Goal: Task Accomplishment & Management: Manage account settings

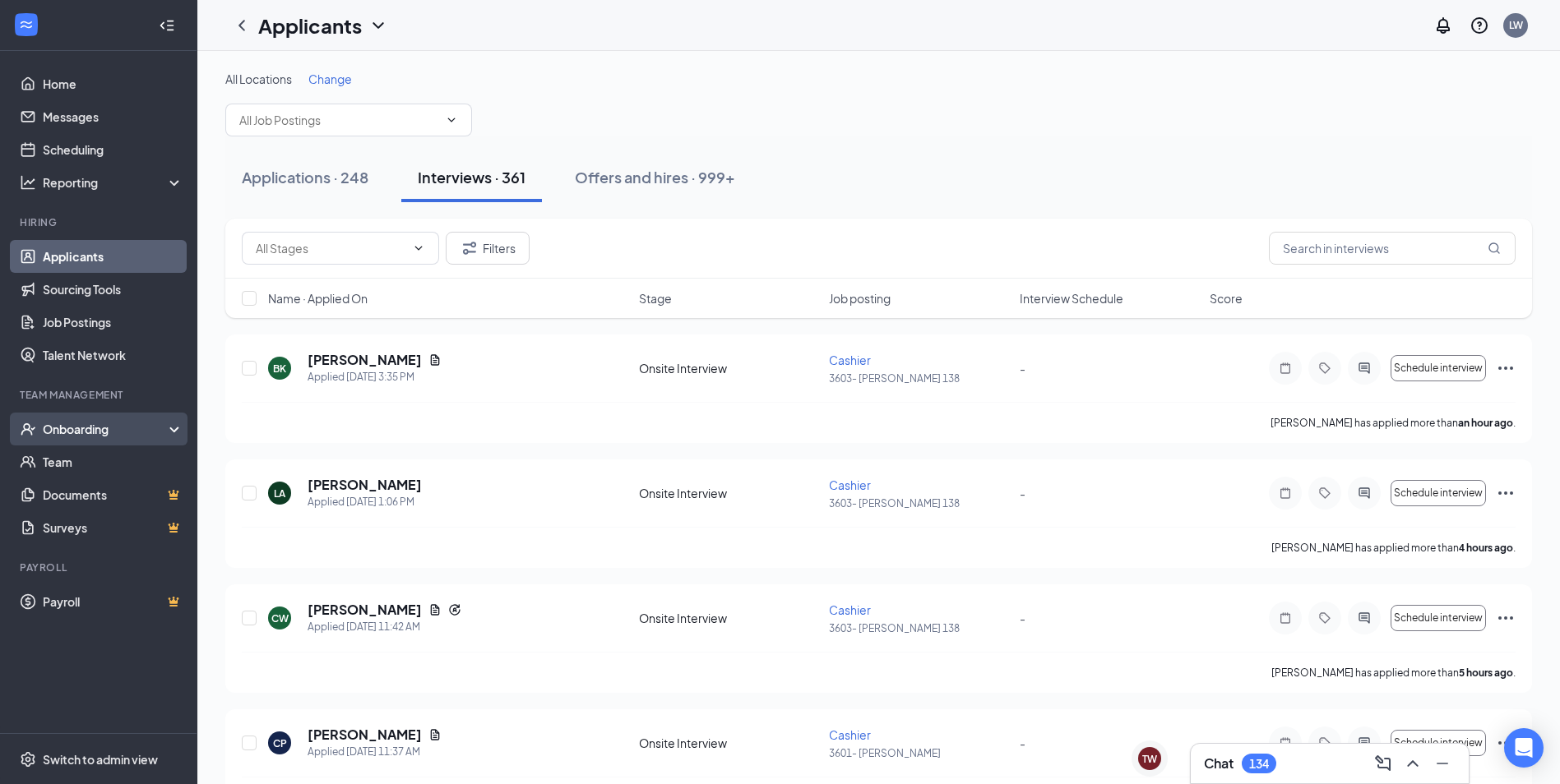
click at [59, 432] on div "Onboarding" at bounding box center [106, 429] width 127 height 17
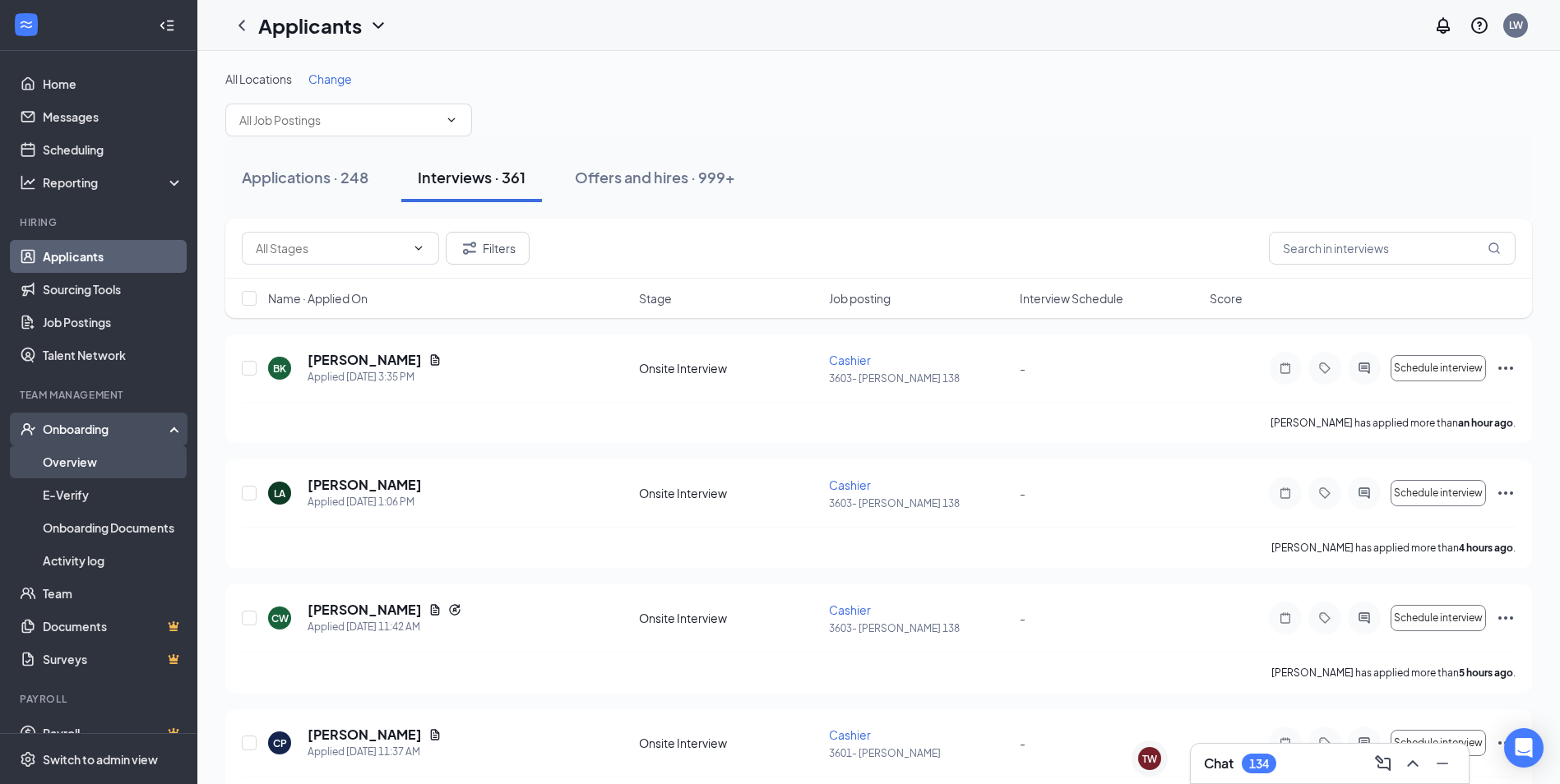
click at [84, 453] on link "Overview" at bounding box center [112, 461] width 140 height 33
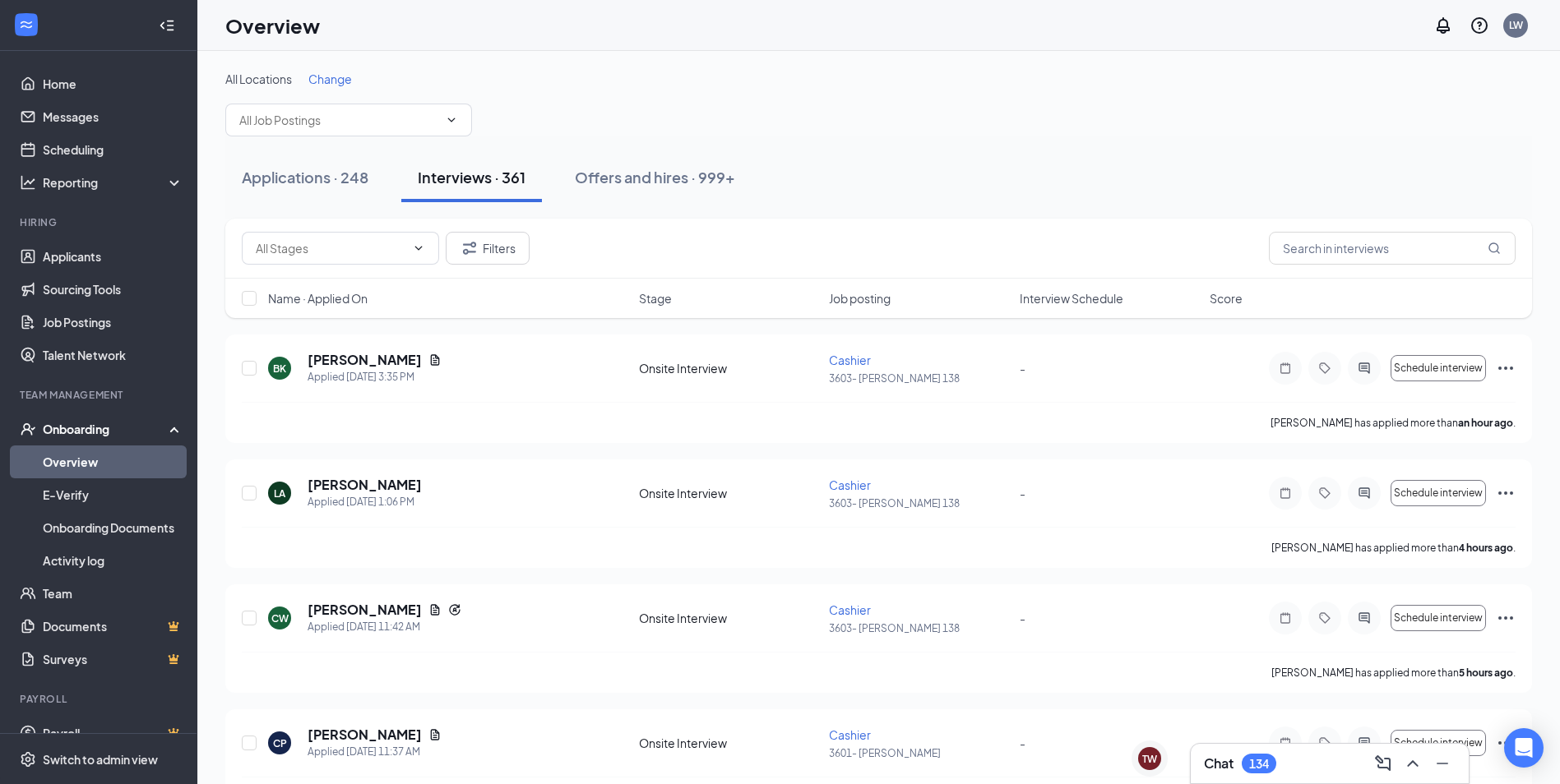
click at [56, 464] on link "Overview" at bounding box center [112, 461] width 140 height 33
click at [57, 464] on link "Overview" at bounding box center [112, 461] width 140 height 33
click at [100, 470] on link "Overview" at bounding box center [112, 461] width 140 height 33
click at [77, 452] on link "Overview" at bounding box center [112, 461] width 140 height 33
click at [1112, 139] on div "Applications · 248 Interviews · 361 Offers and hires · 999+" at bounding box center [878, 177] width 1307 height 82
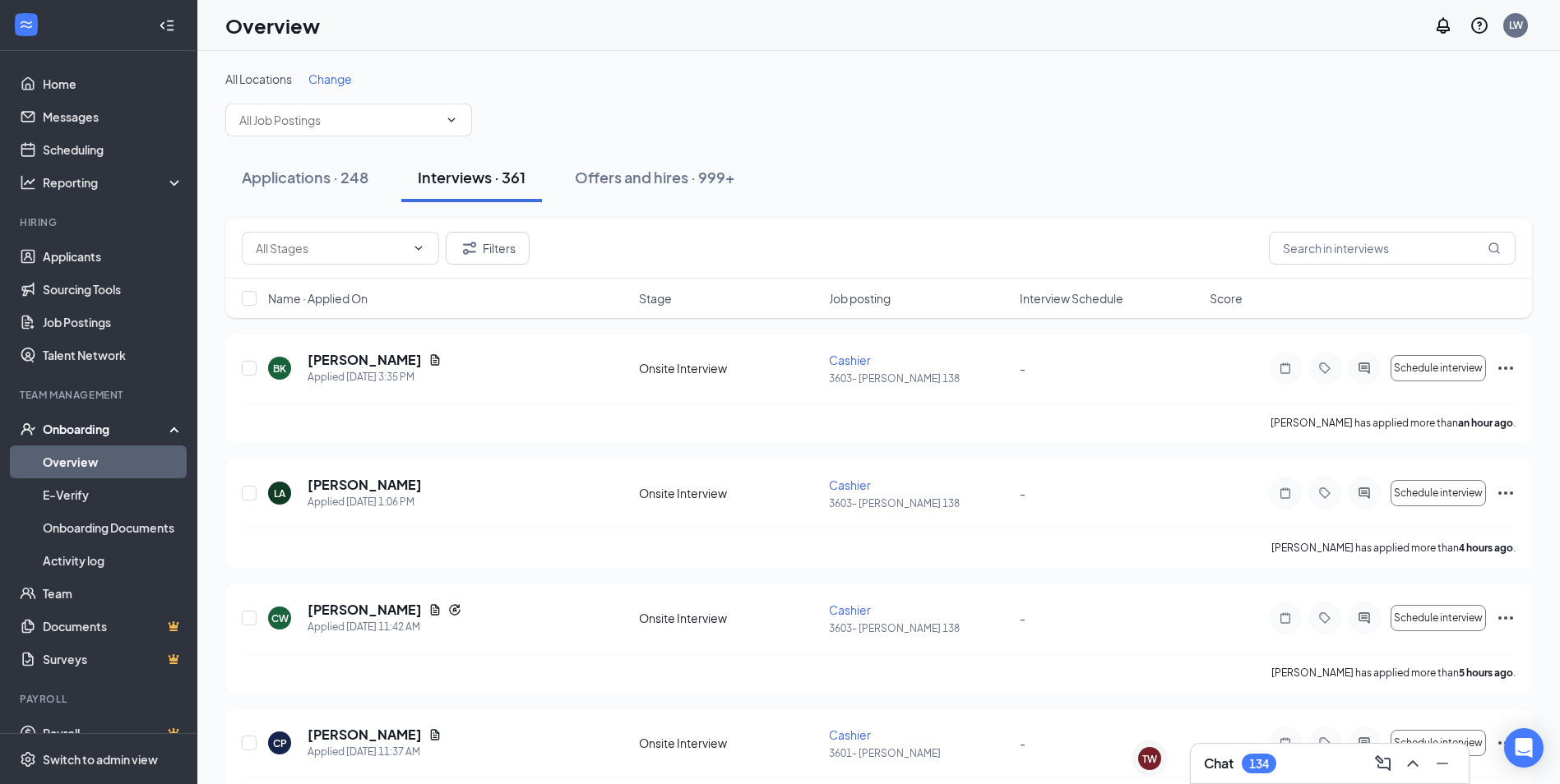
drag, startPoint x: 1084, startPoint y: 130, endPoint x: 79, endPoint y: 455, distance: 1056.2
click at [79, 455] on link "Overview" at bounding box center [112, 461] width 140 height 33
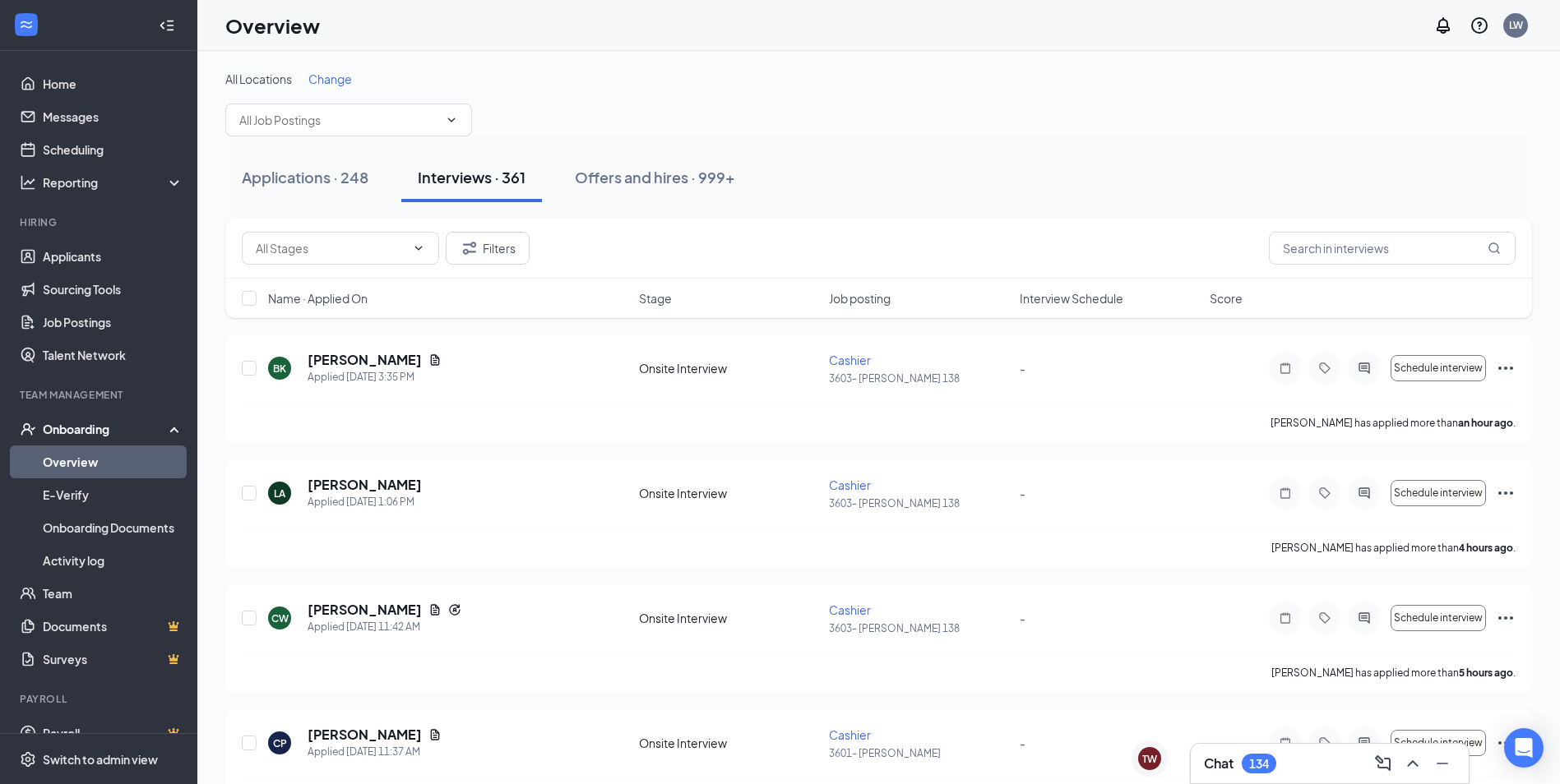
click at [77, 463] on link "Overview" at bounding box center [112, 461] width 140 height 33
click at [71, 463] on link "Overview" at bounding box center [112, 461] width 140 height 33
click at [851, 206] on div "Applications · 248 Interviews · 361 Offers and hires · 999+" at bounding box center [878, 177] width 1307 height 82
click at [850, 206] on div "Applications · 248 Interviews · 361 Offers and hires · 999+" at bounding box center [878, 177] width 1307 height 82
click at [159, 32] on icon "Collapse" at bounding box center [167, 26] width 17 height 17
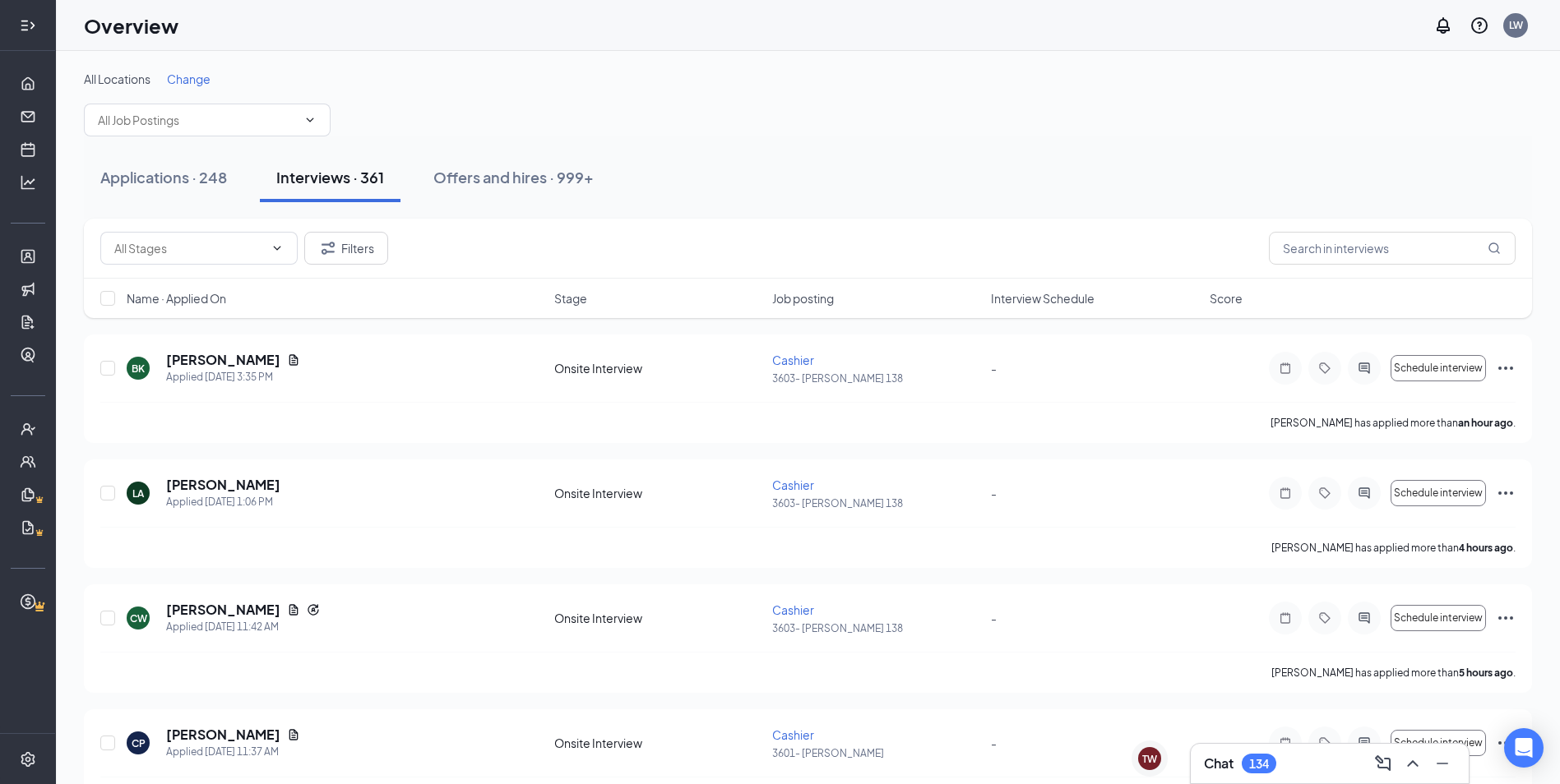
click at [25, 27] on icon "Expand" at bounding box center [27, 26] width 17 height 17
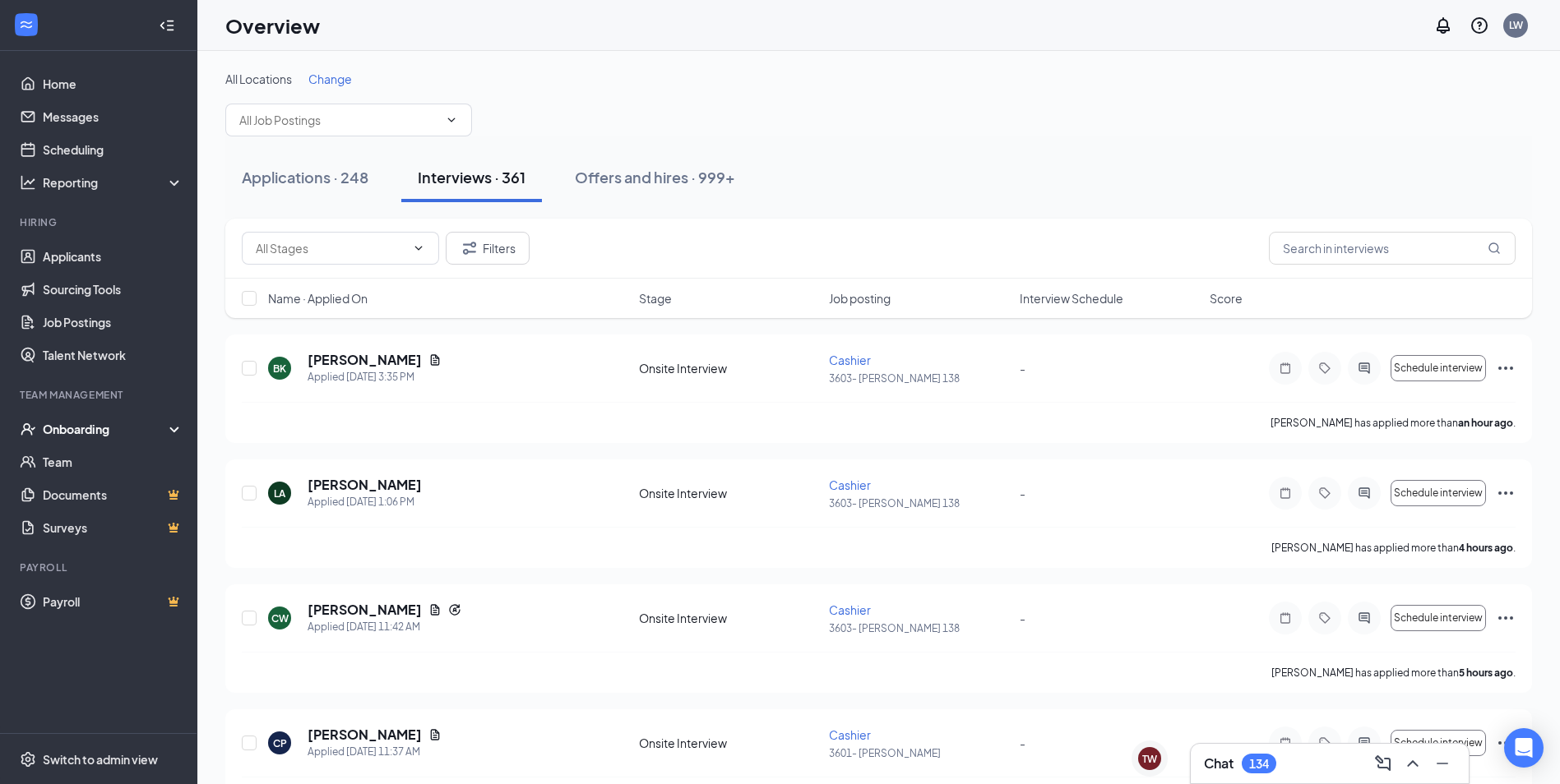
click at [55, 442] on div "Onboarding" at bounding box center [99, 429] width 198 height 33
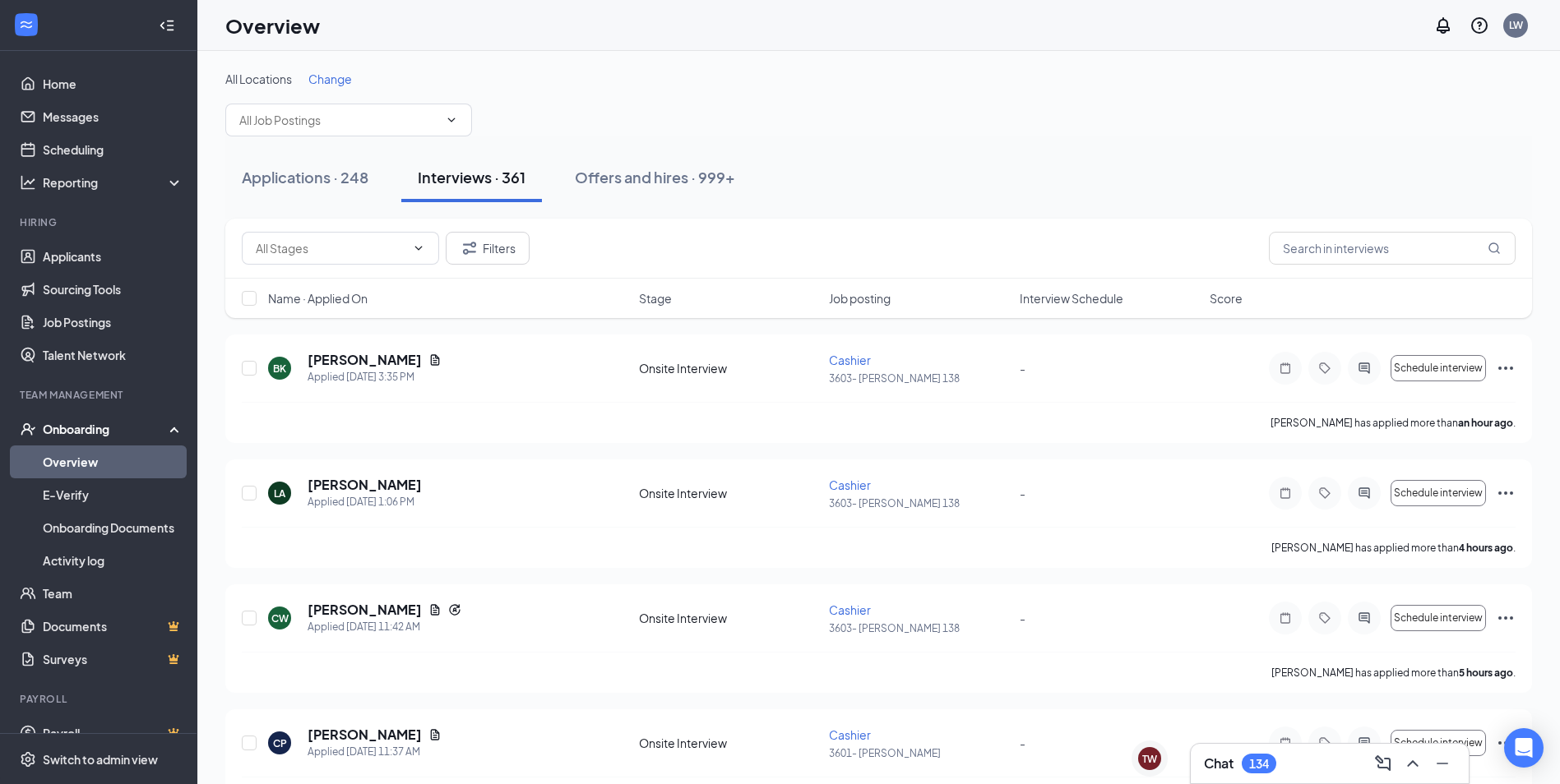
click at [61, 424] on div "Onboarding" at bounding box center [106, 429] width 127 height 17
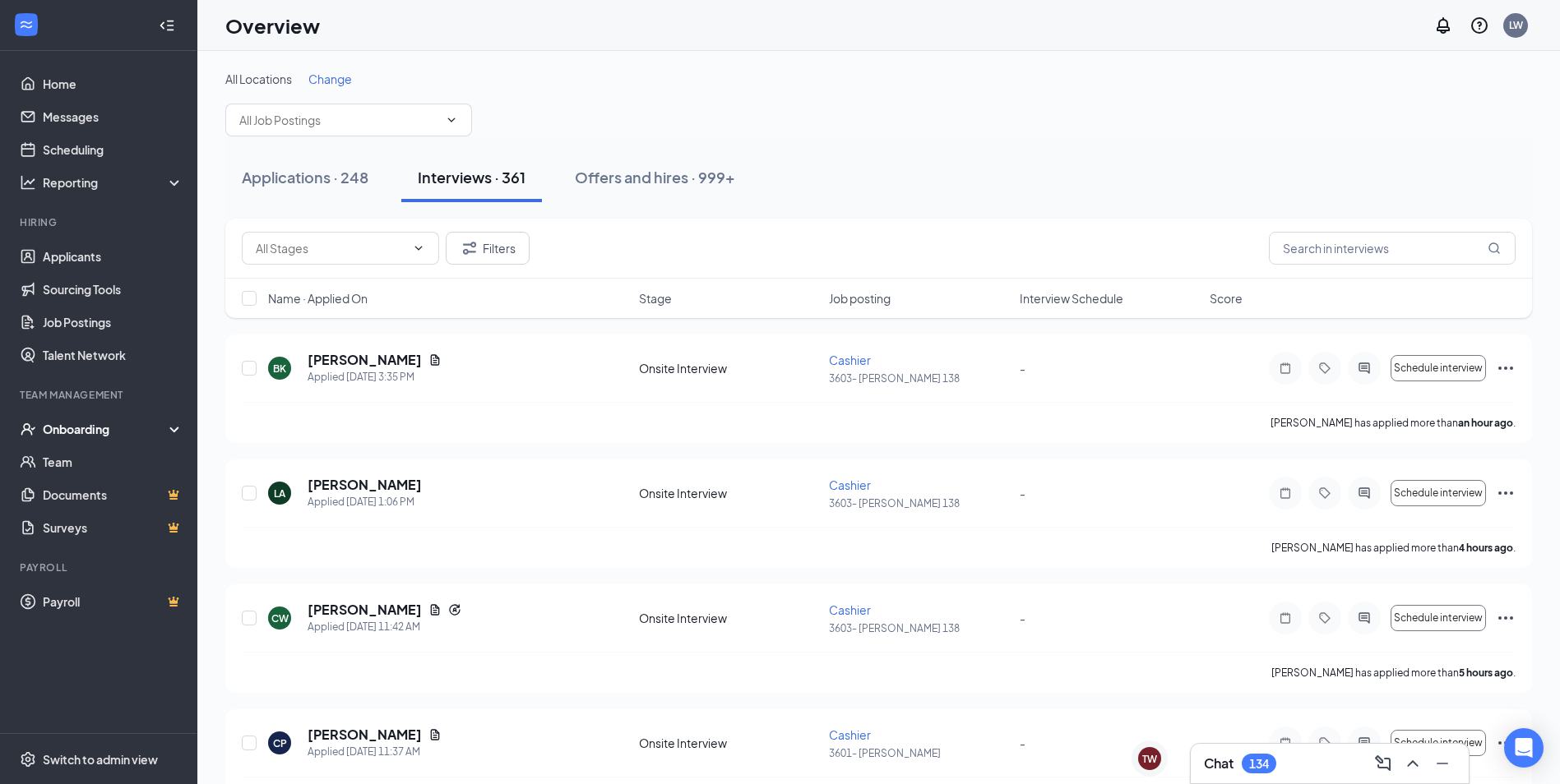
click at [66, 421] on div "Onboarding" at bounding box center [106, 429] width 127 height 17
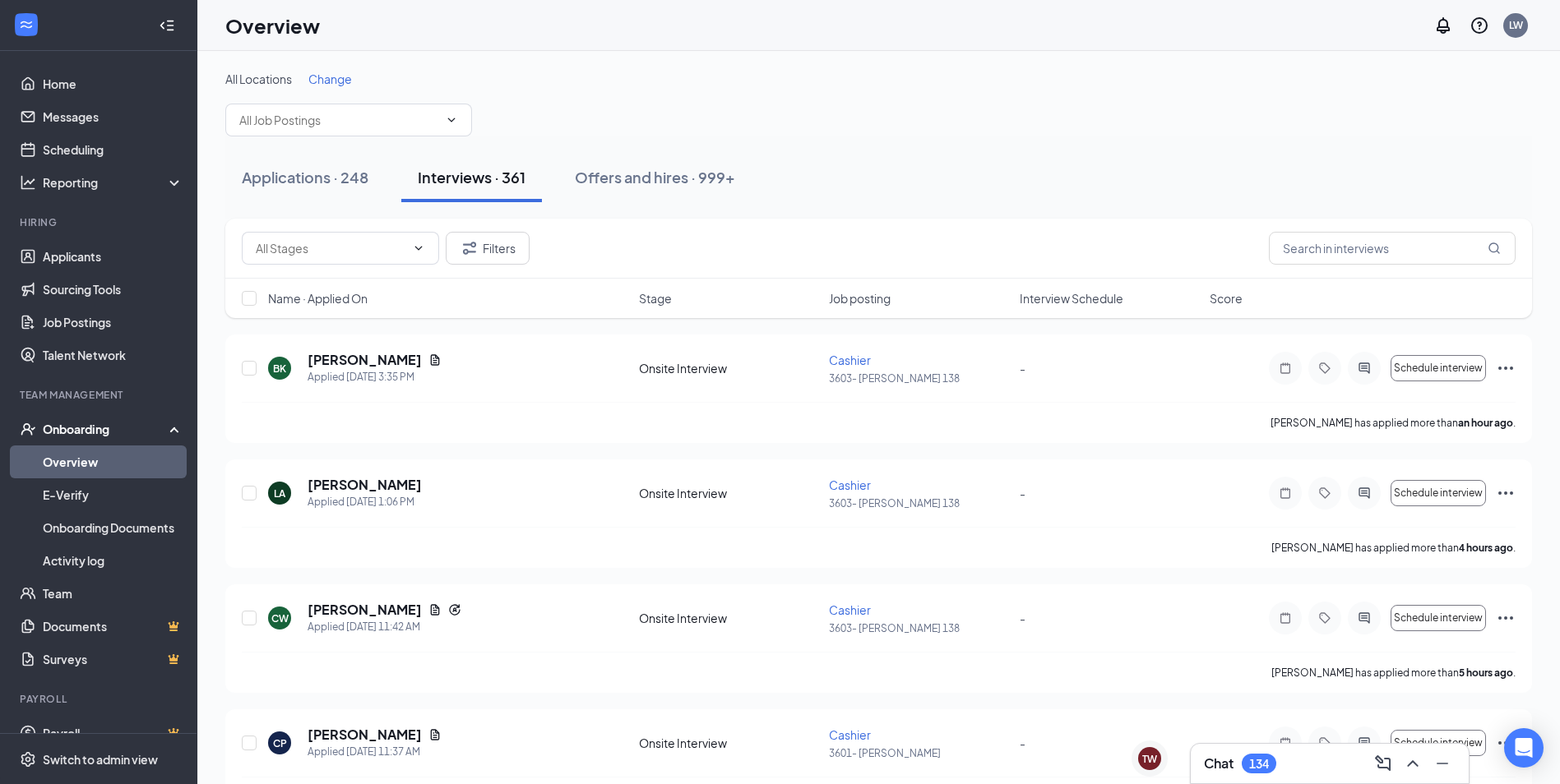
click at [71, 463] on link "Overview" at bounding box center [112, 461] width 140 height 33
click at [73, 499] on link "E-Verify" at bounding box center [112, 494] width 140 height 33
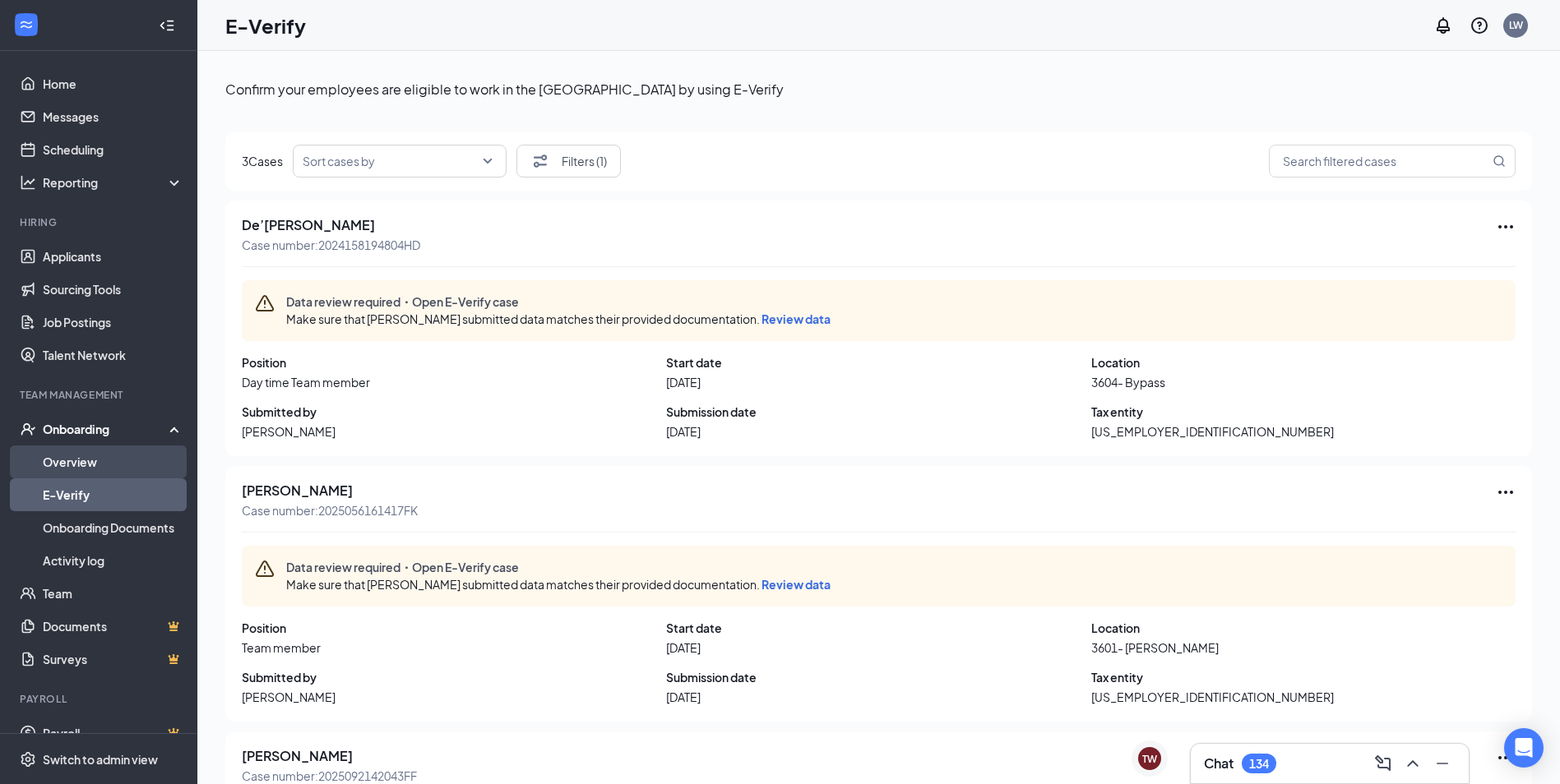
click at [101, 467] on link "Overview" at bounding box center [112, 461] width 140 height 33
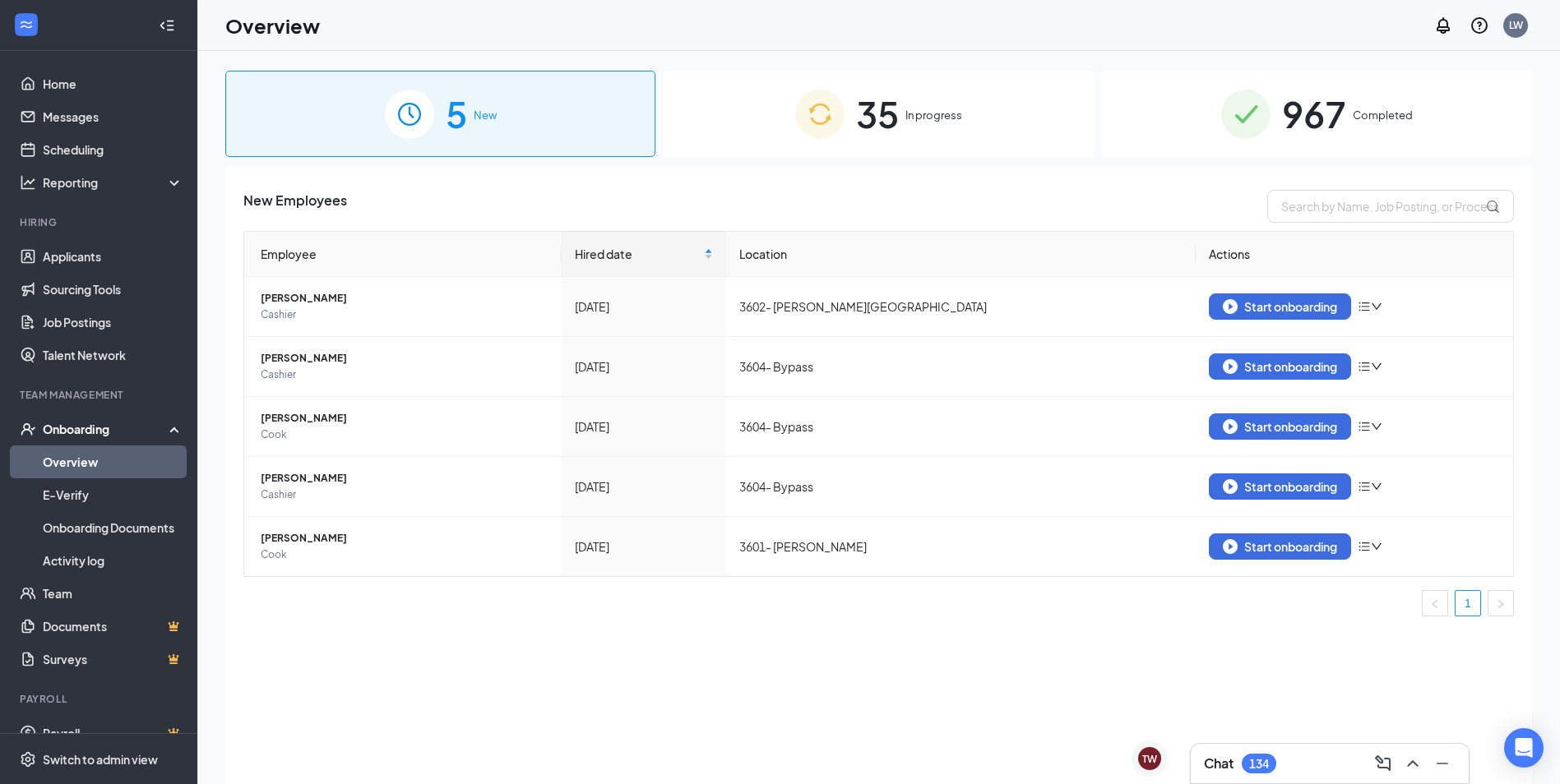
click at [907, 132] on div "35 In progress" at bounding box center [878, 114] width 430 height 86
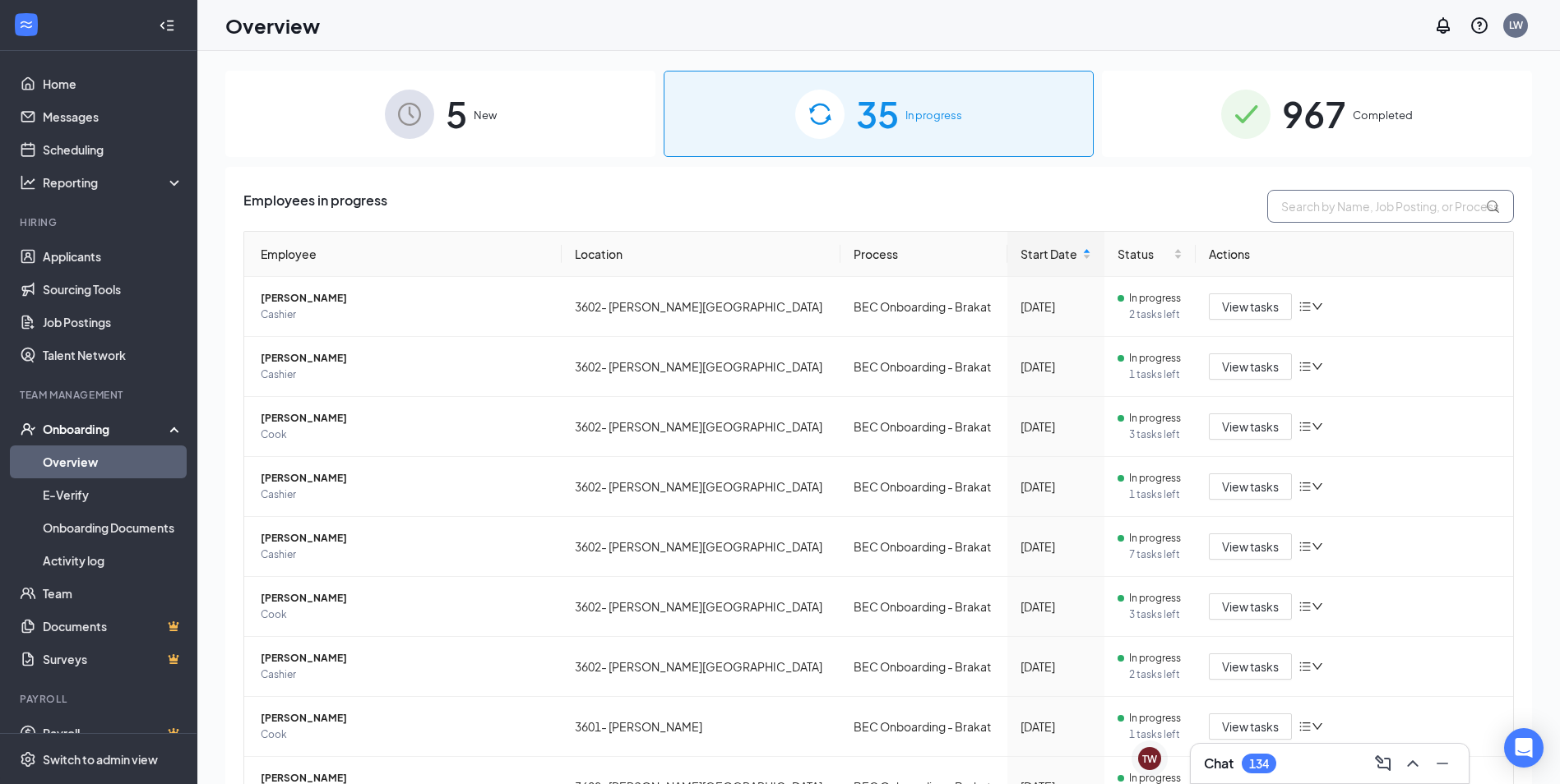
click at [1342, 214] on input "text" at bounding box center [1391, 205] width 247 height 33
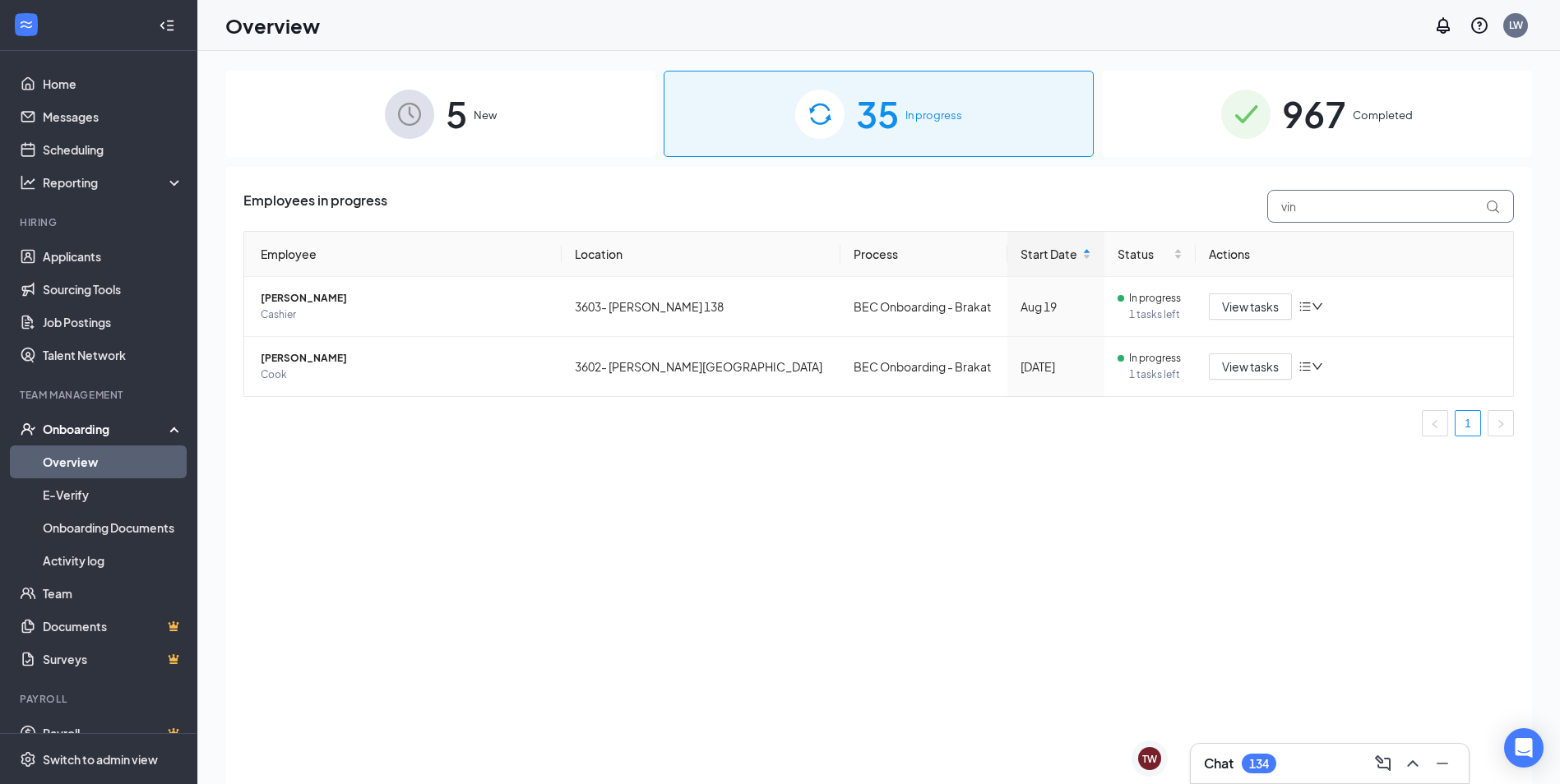
type input "vin"
click at [467, 97] on div "5 New" at bounding box center [439, 114] width 430 height 86
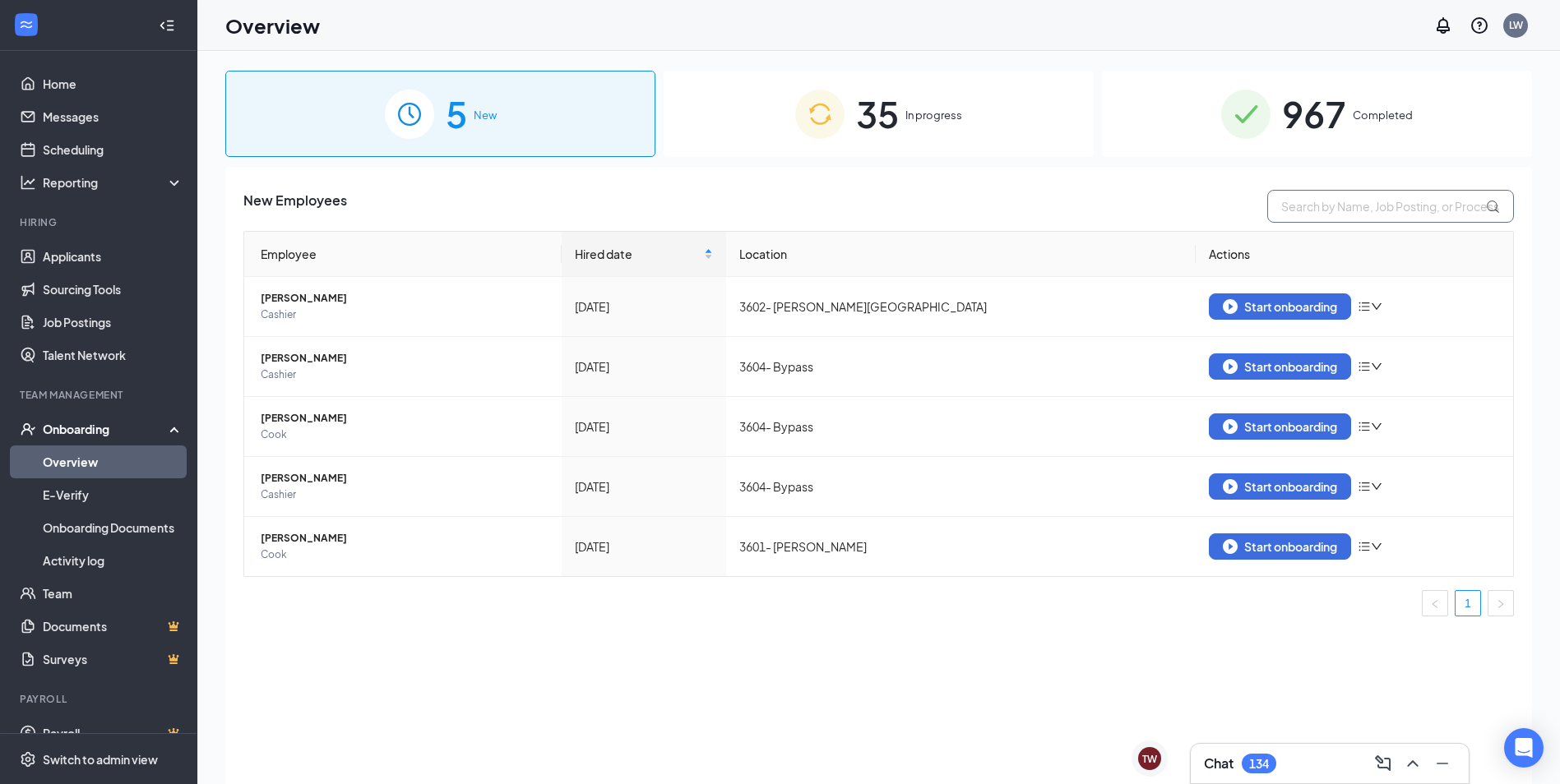
click at [1364, 212] on input "text" at bounding box center [1391, 205] width 247 height 33
click at [74, 248] on link "Applicants" at bounding box center [112, 256] width 140 height 33
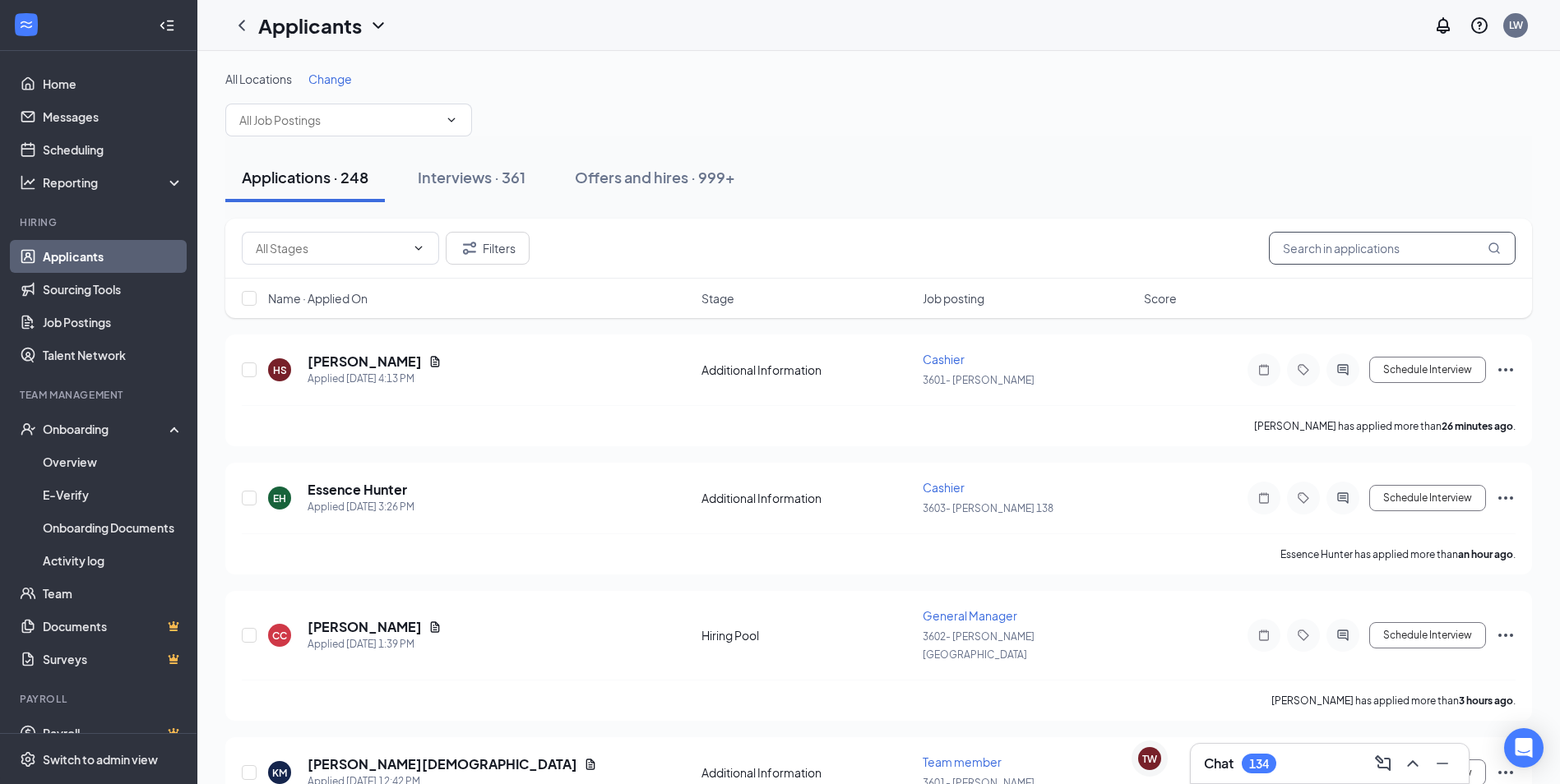
click at [1331, 253] on input "text" at bounding box center [1392, 248] width 247 height 33
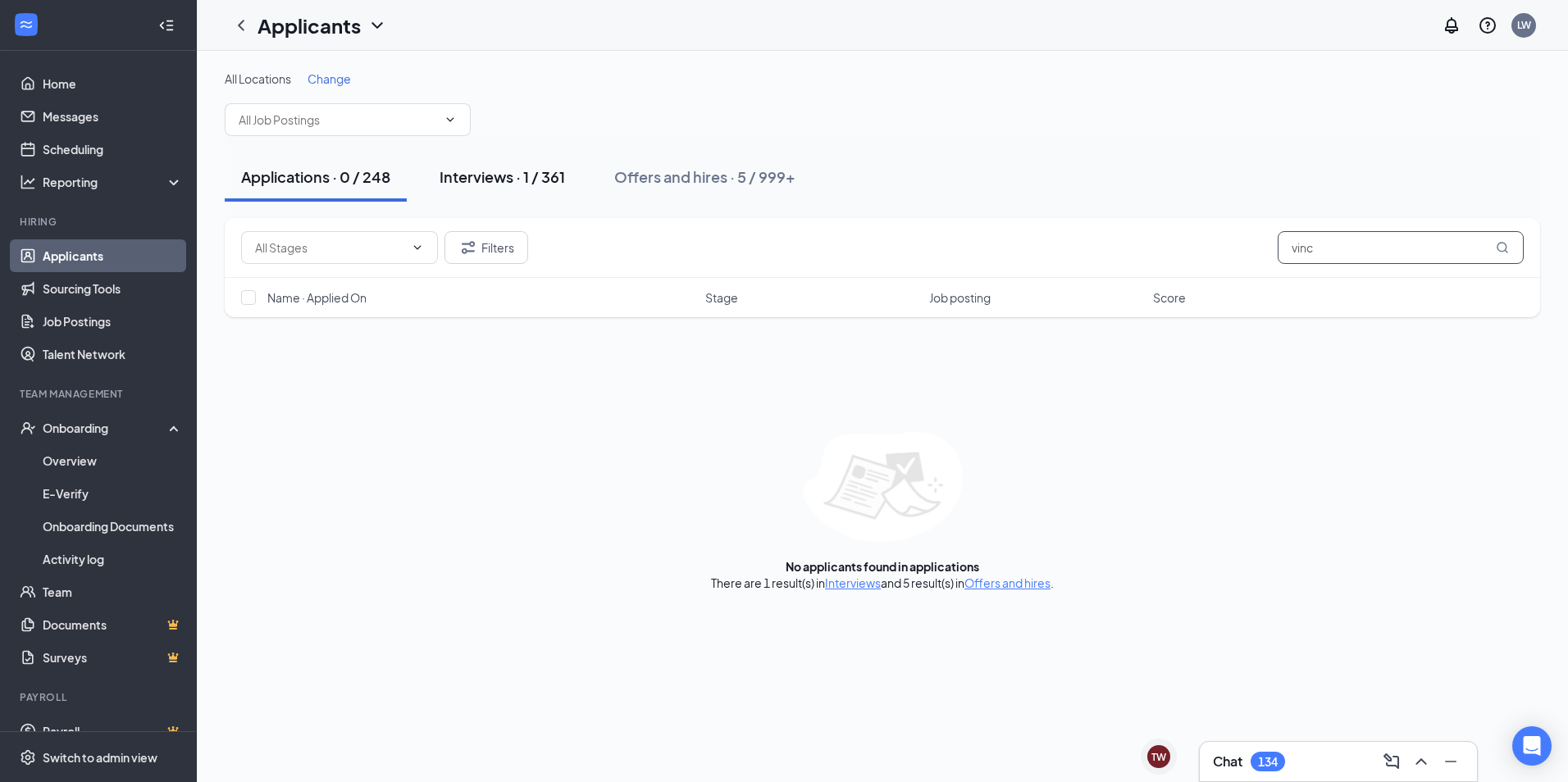
type input "vinc"
click at [495, 180] on div "Interviews · 1 / 361" at bounding box center [502, 176] width 126 height 20
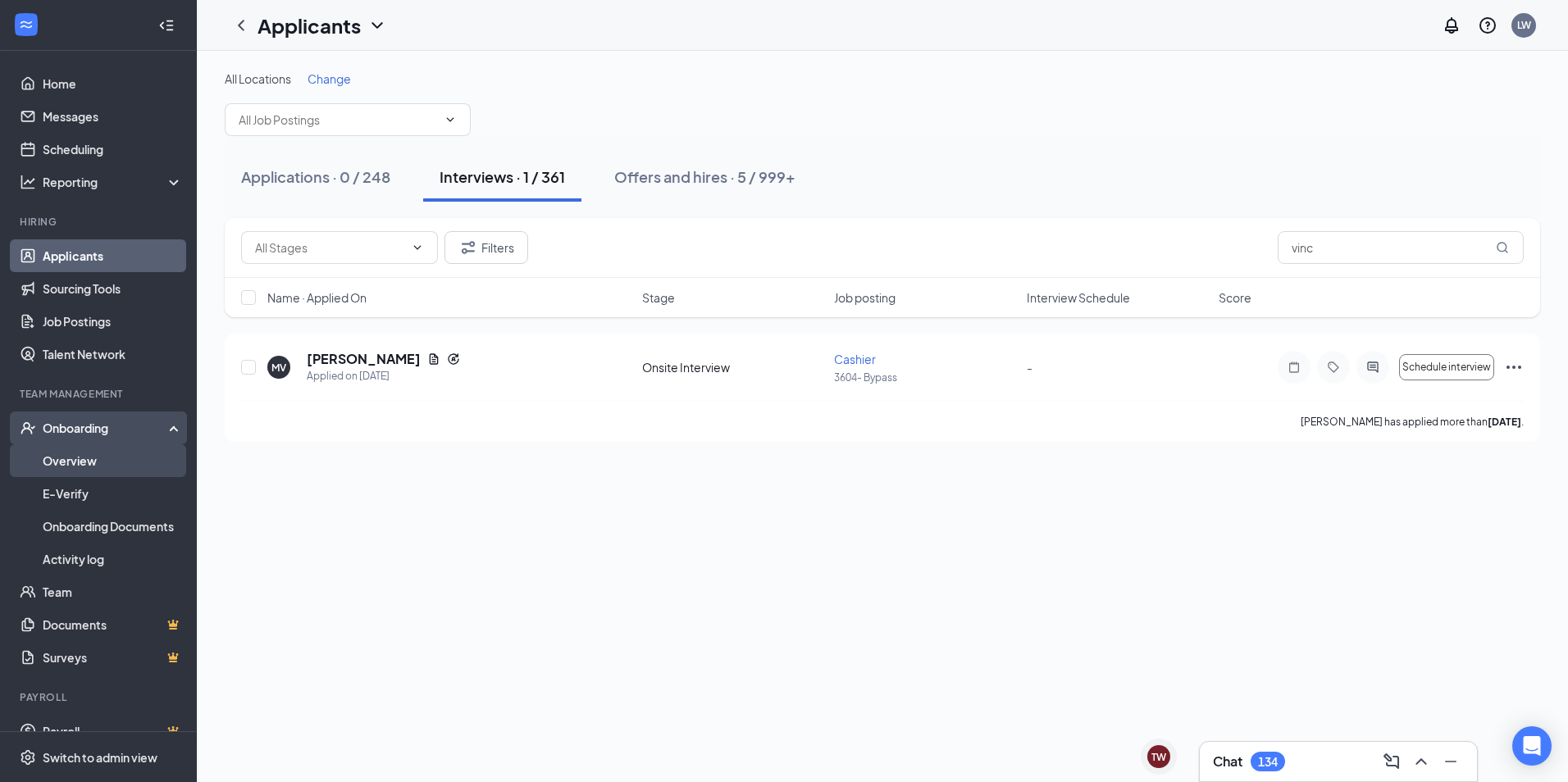
click at [45, 457] on link "Overview" at bounding box center [112, 460] width 140 height 33
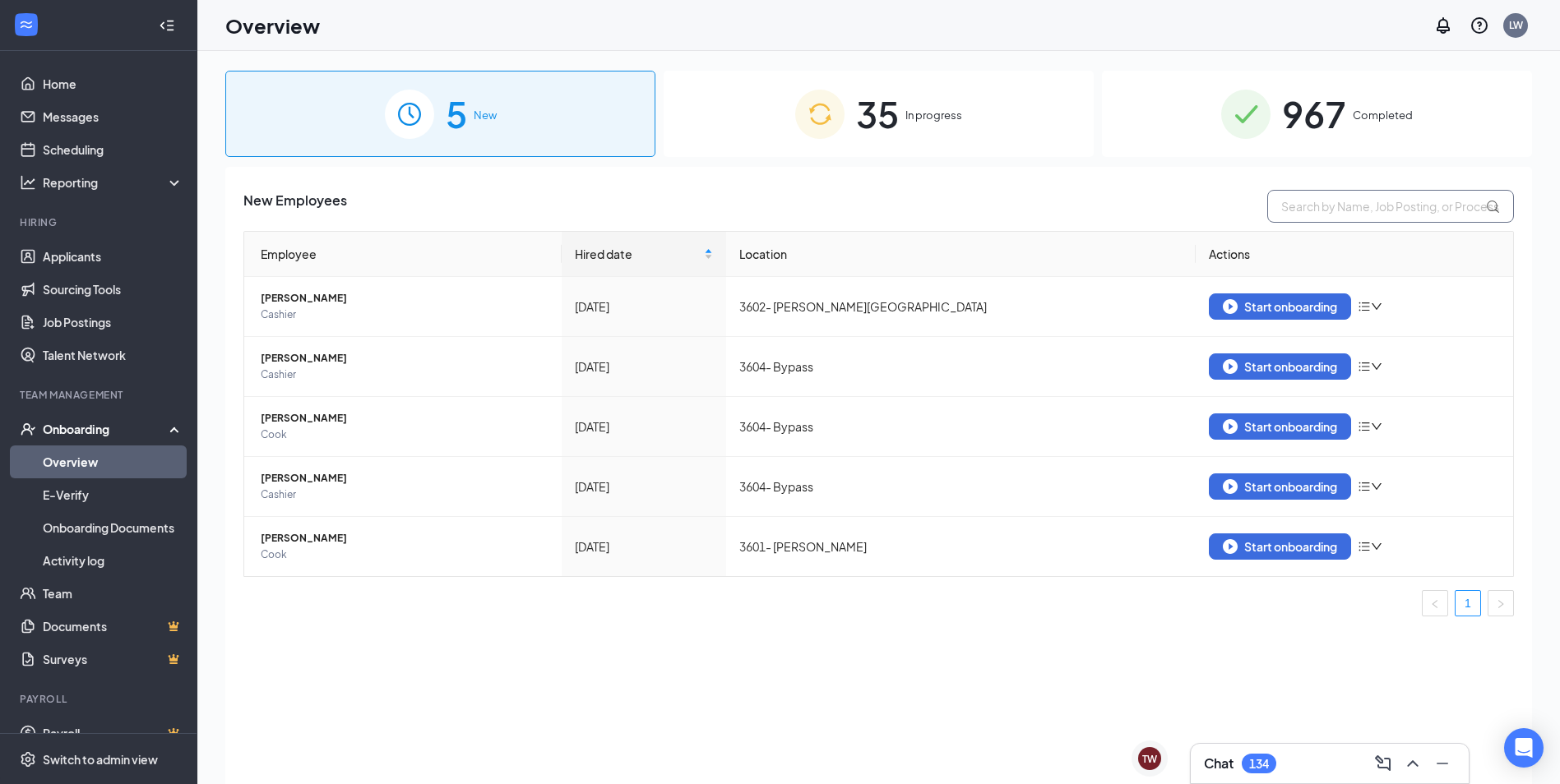
click at [1357, 214] on input "text" at bounding box center [1391, 205] width 247 height 33
type input "vinc"
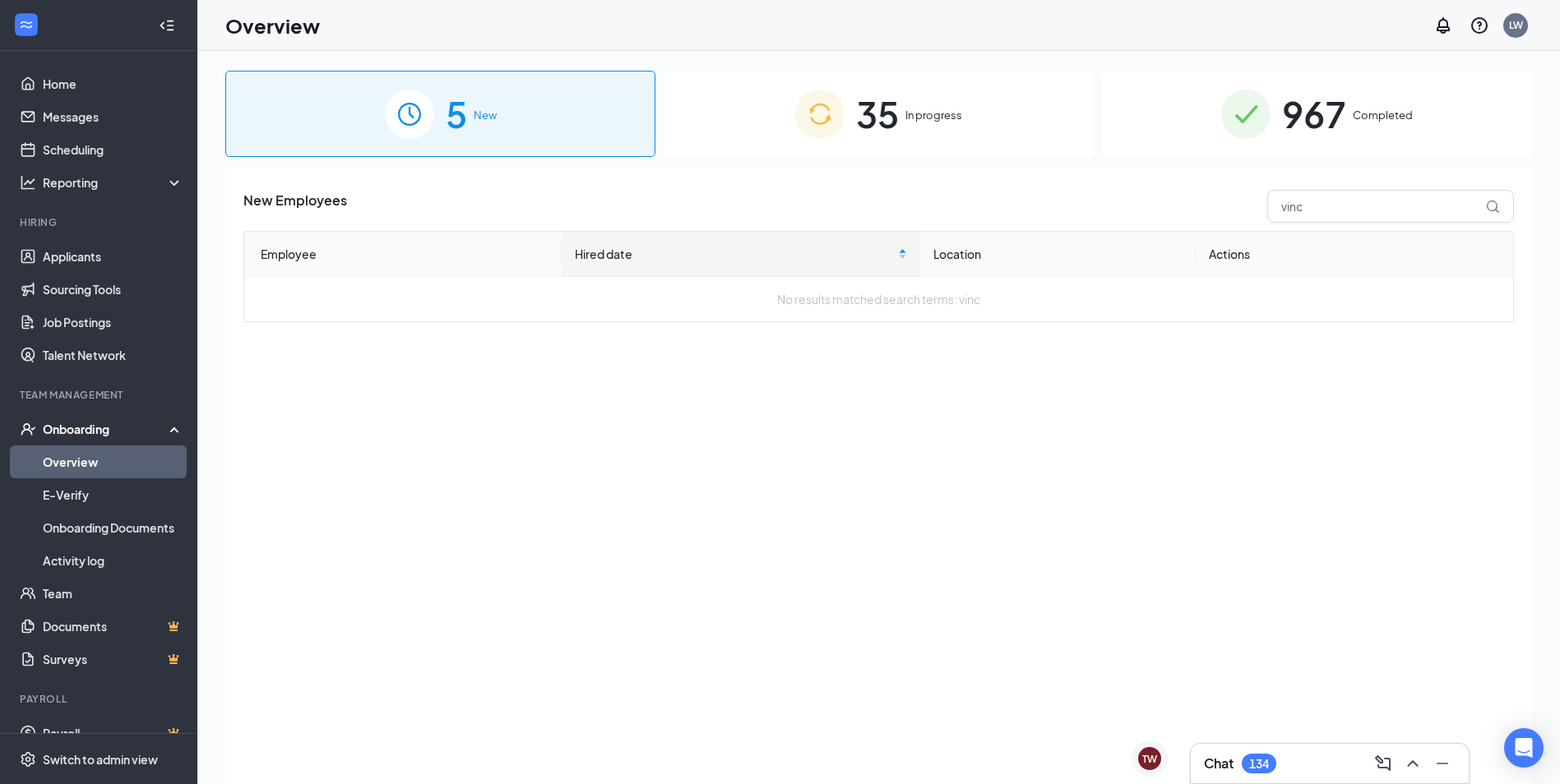
click at [926, 122] on span "In progress" at bounding box center [934, 115] width 56 height 17
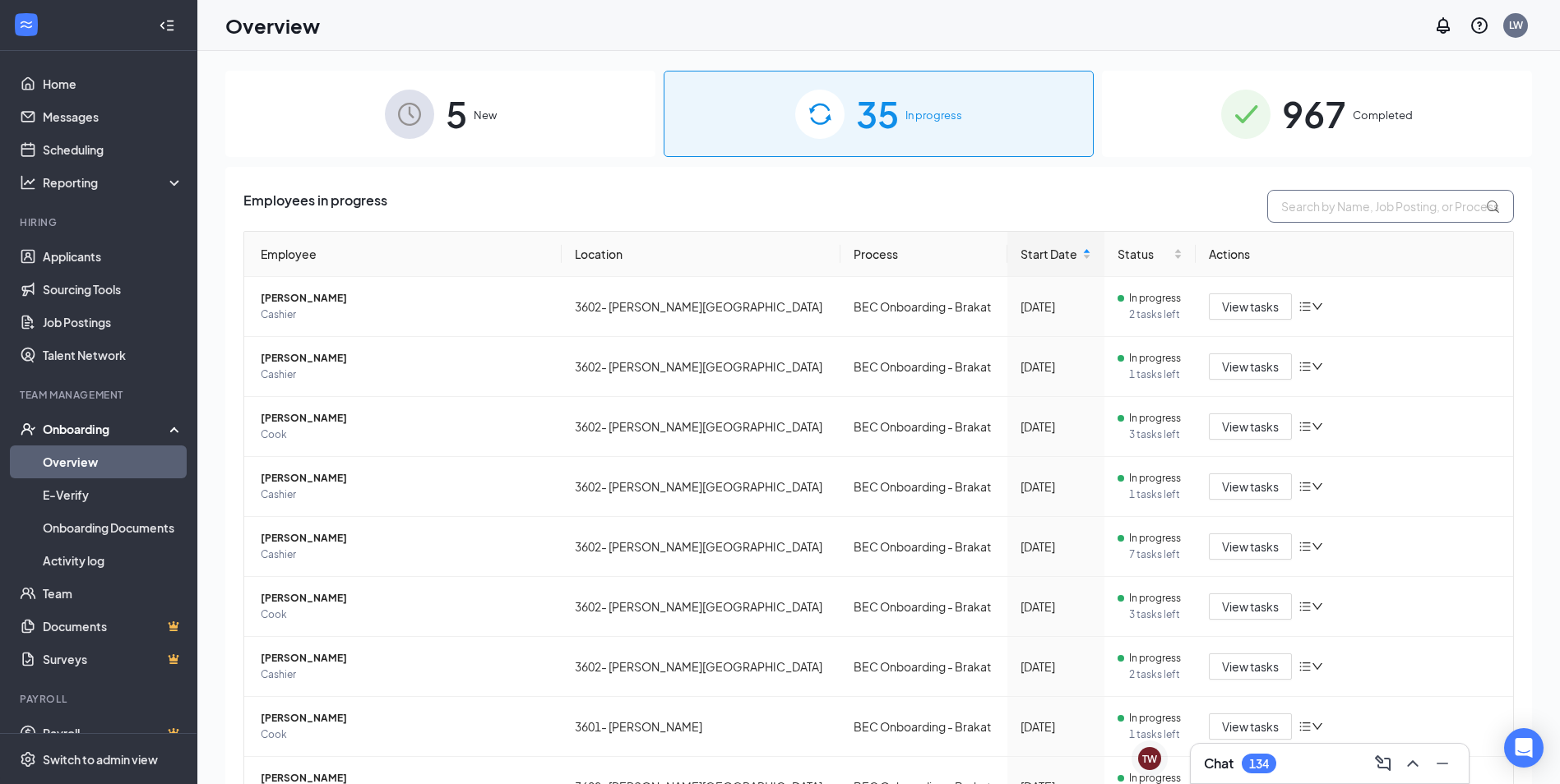
click at [1316, 204] on input "text" at bounding box center [1391, 205] width 247 height 33
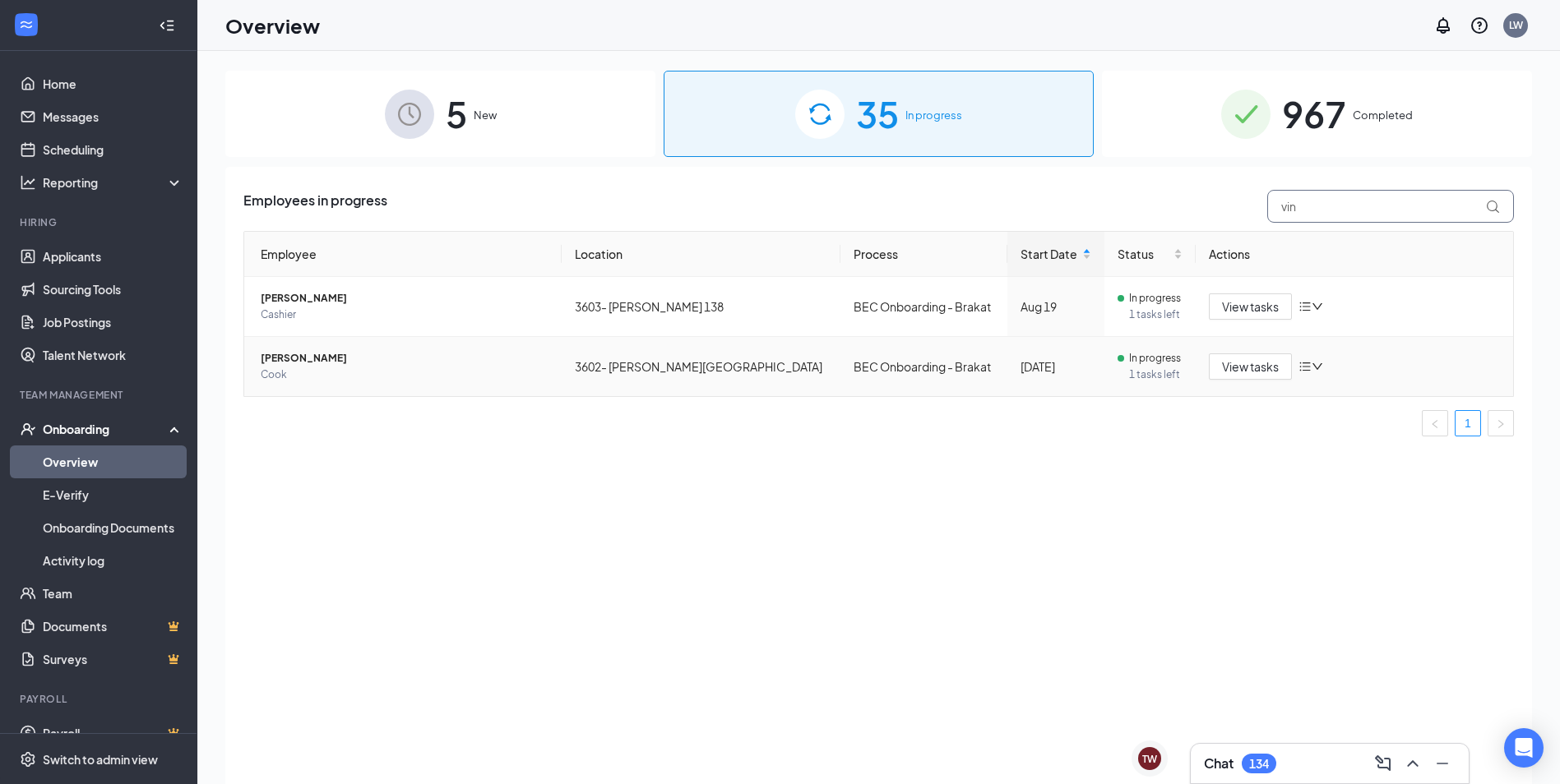
type input "vin"
click at [1309, 361] on icon "bars" at bounding box center [1305, 366] width 13 height 13
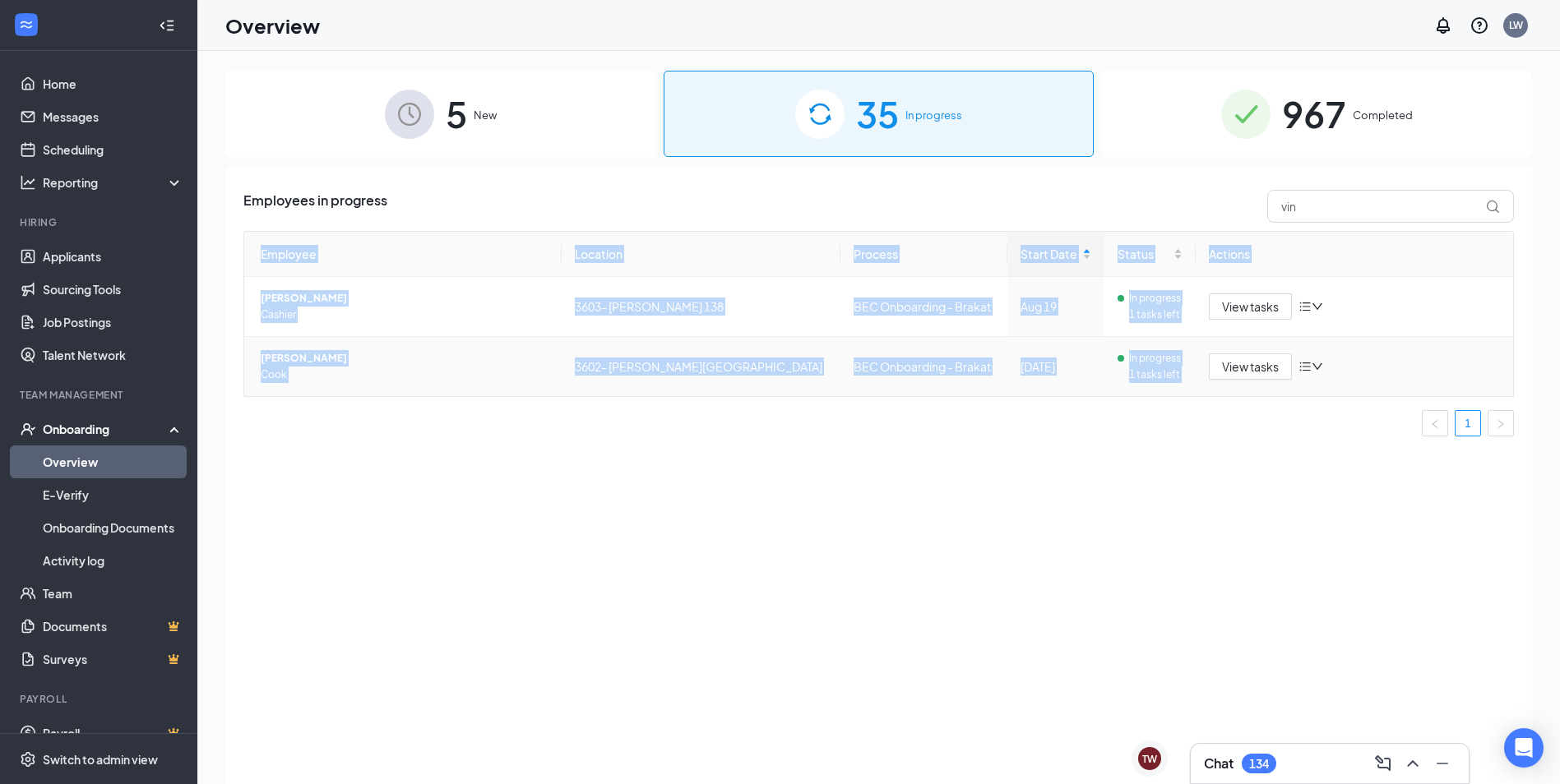
click at [1309, 361] on icon "bars" at bounding box center [1305, 366] width 13 height 13
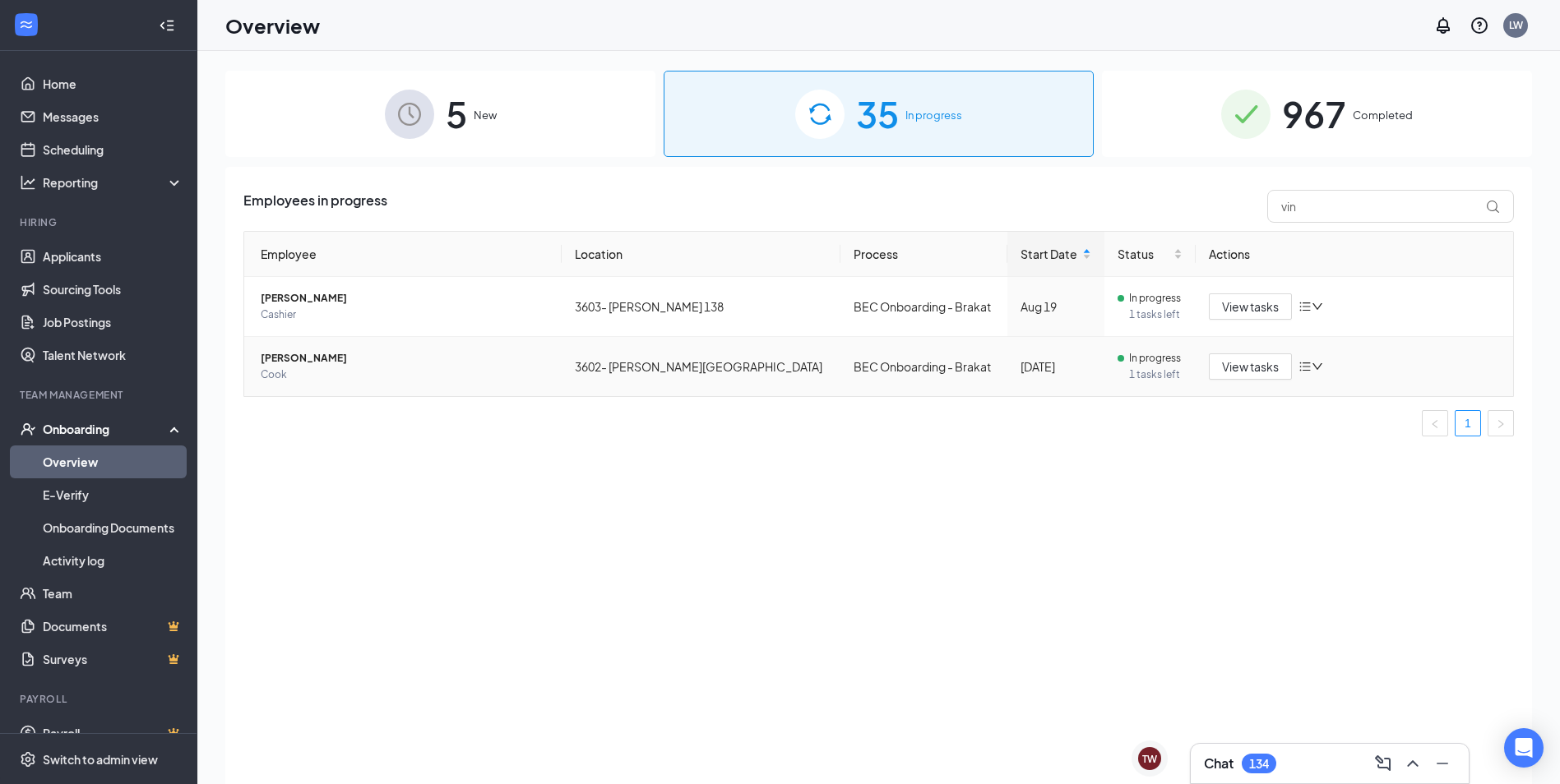
drag, startPoint x: 1309, startPoint y: 361, endPoint x: 1312, endPoint y: 371, distance: 10.4
click at [1312, 371] on icon "down" at bounding box center [1317, 366] width 11 height 11
click at [1331, 432] on div "Change process" at bounding box center [1397, 437] width 177 height 17
click at [1331, 432] on body "Home Messages Scheduling Reporting Hiring Applicants Sourcing Tools Job Posting…" at bounding box center [780, 392] width 1560 height 784
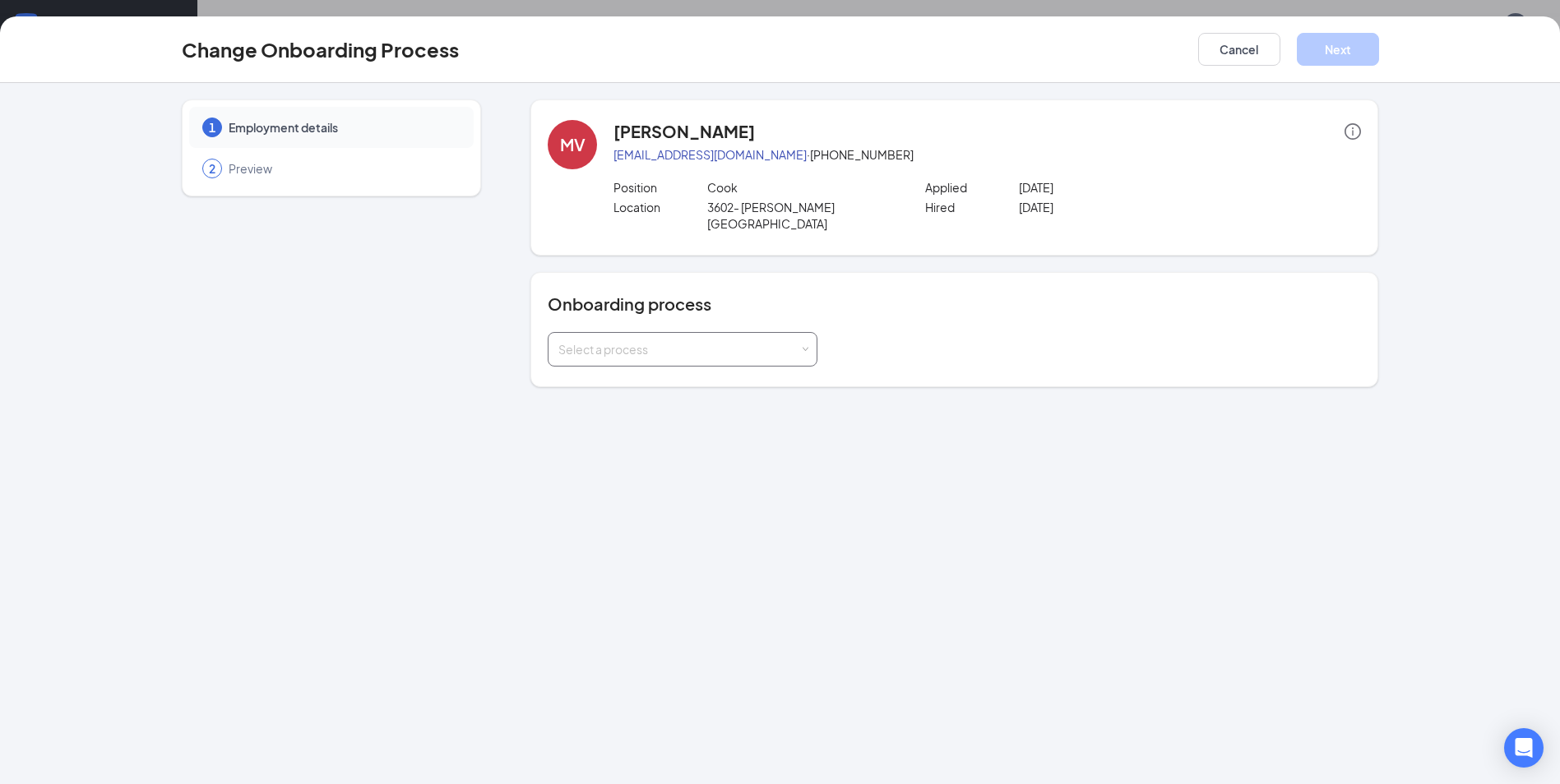
click at [791, 341] on div "Select a process" at bounding box center [679, 349] width 241 height 17
click at [1223, 41] on button "Cancel" at bounding box center [1239, 49] width 82 height 33
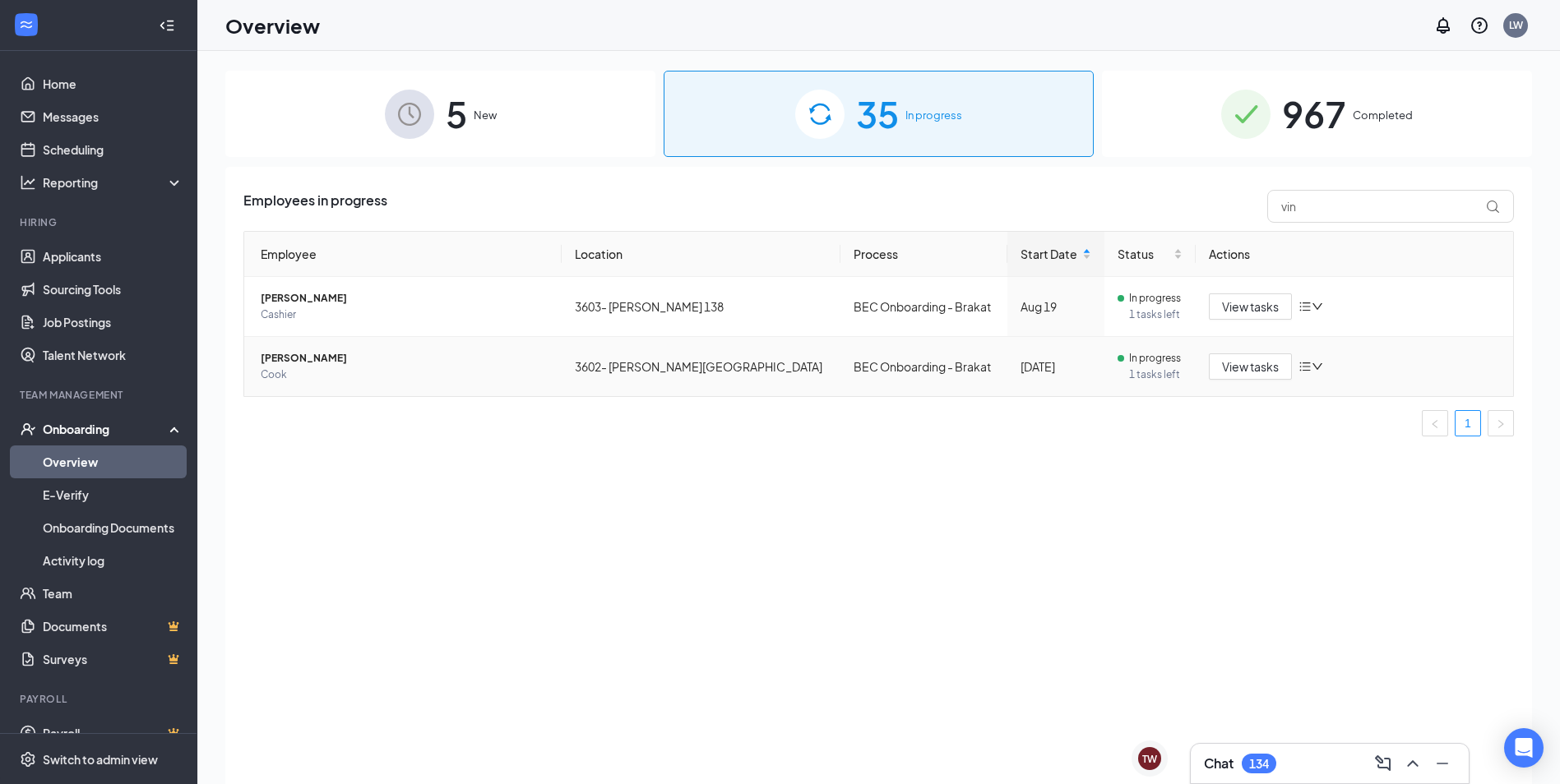
click at [1303, 370] on icon "bars" at bounding box center [1305, 366] width 13 height 13
click at [1339, 437] on div "Change process" at bounding box center [1397, 437] width 177 height 17
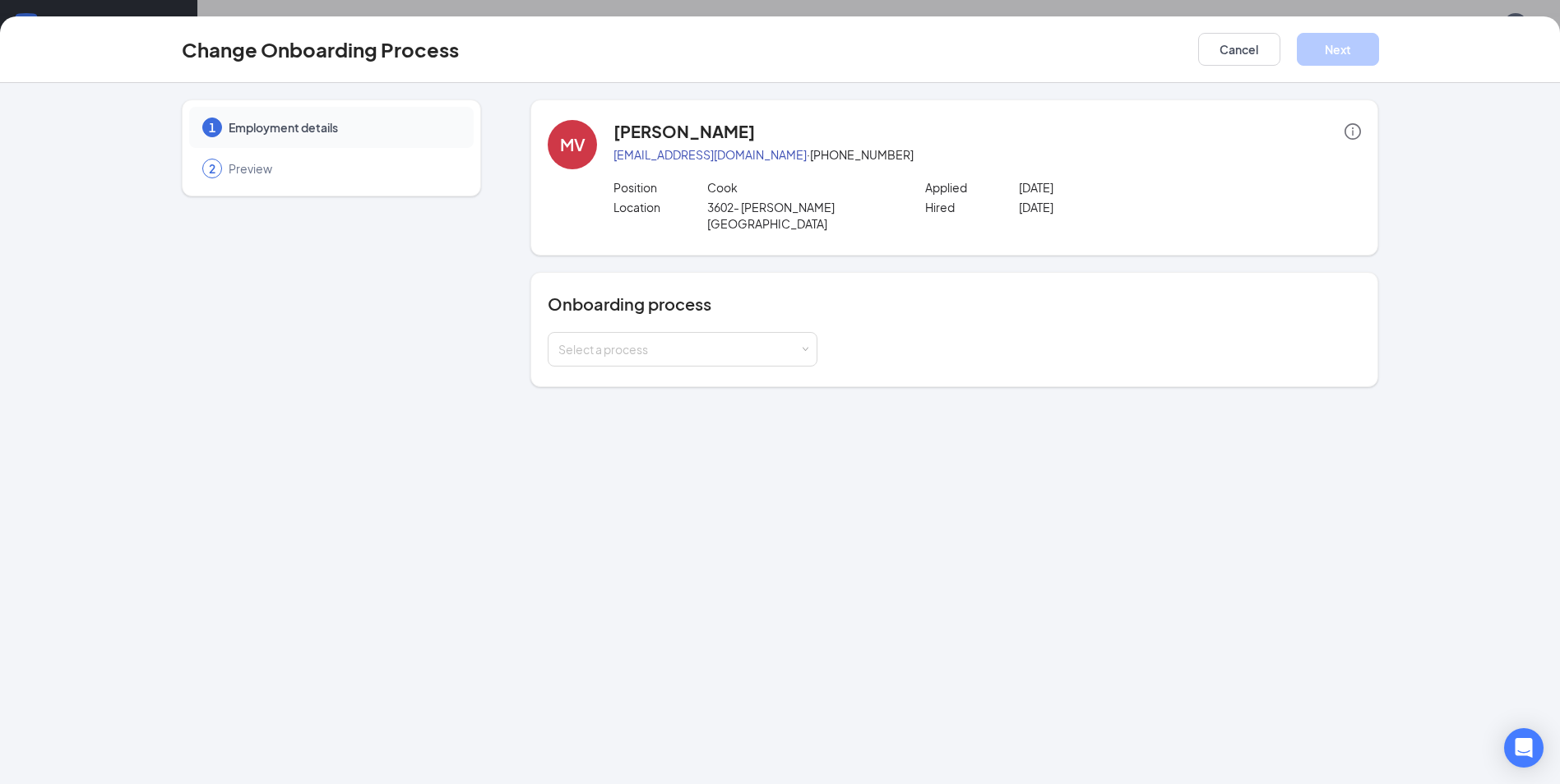
click at [1349, 135] on icon "info-circle" at bounding box center [1353, 131] width 17 height 17
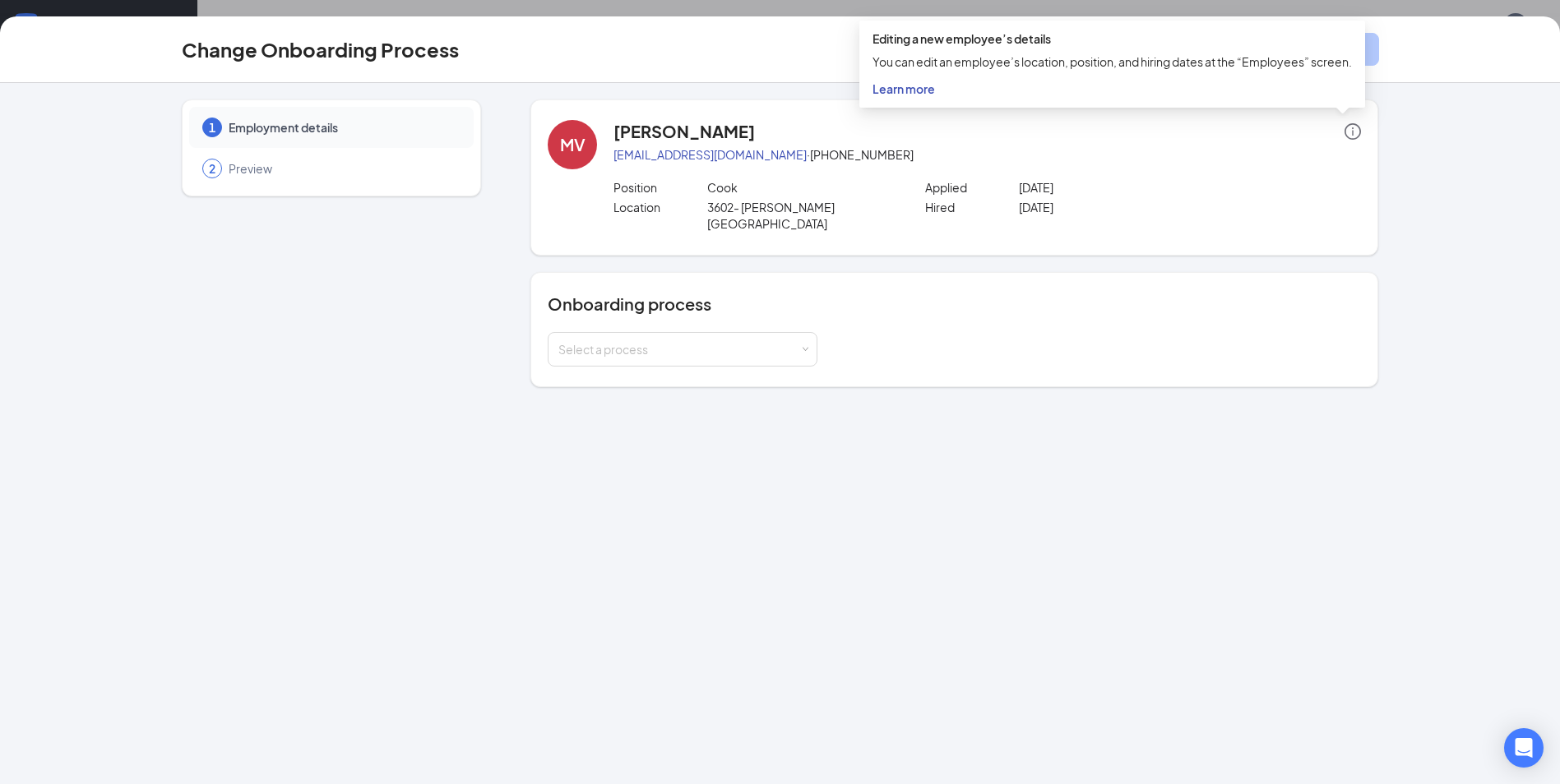
click at [910, 89] on span "Learn more" at bounding box center [904, 88] width 63 height 15
click at [1396, 379] on div "1 Employment details 2 Preview MV Mezaughan [PERSON_NAME] [PERSON_NAME][EMAIL_A…" at bounding box center [780, 433] width 1560 height 701
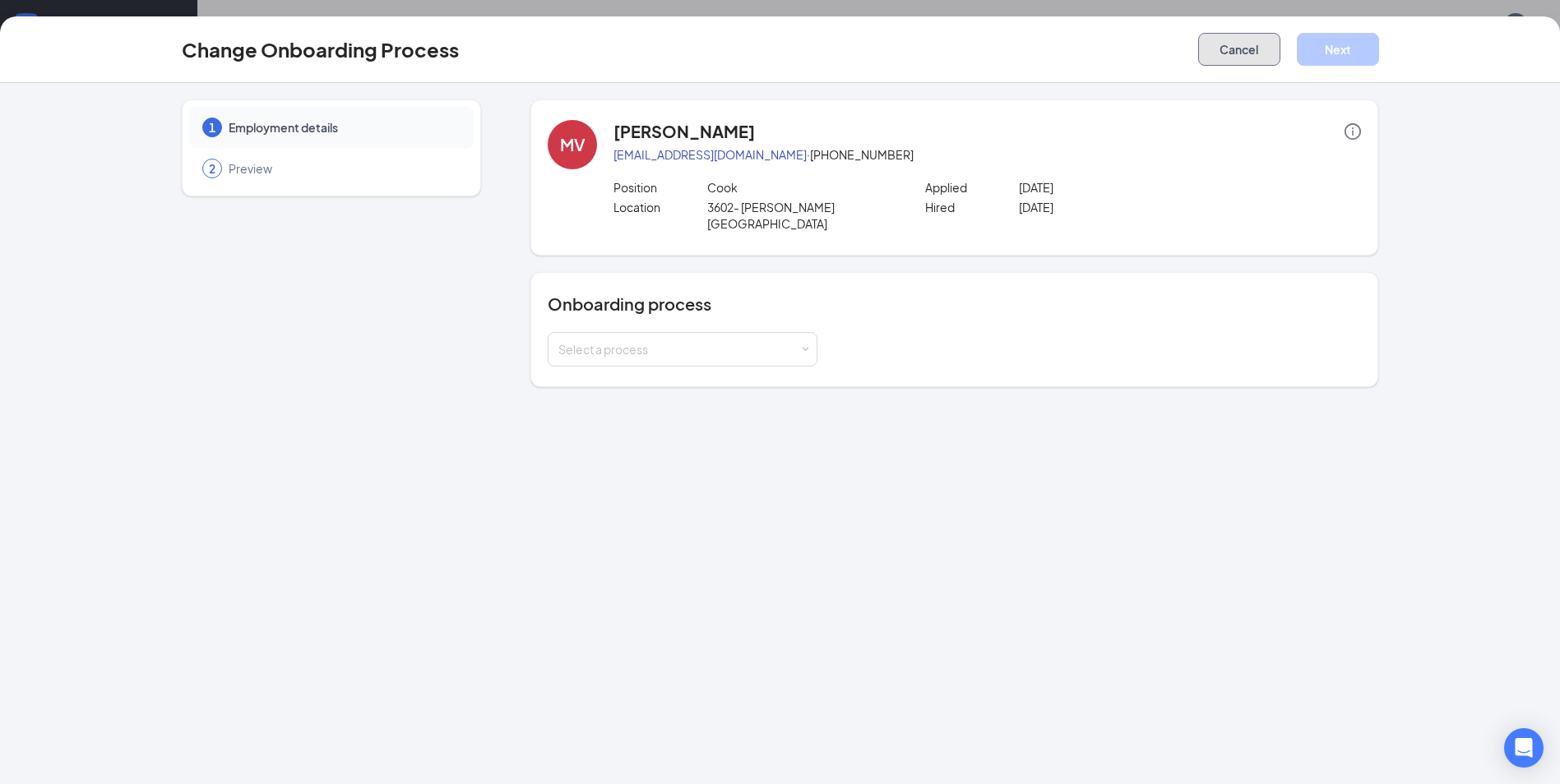
click at [1241, 61] on button "Cancel" at bounding box center [1239, 49] width 82 height 33
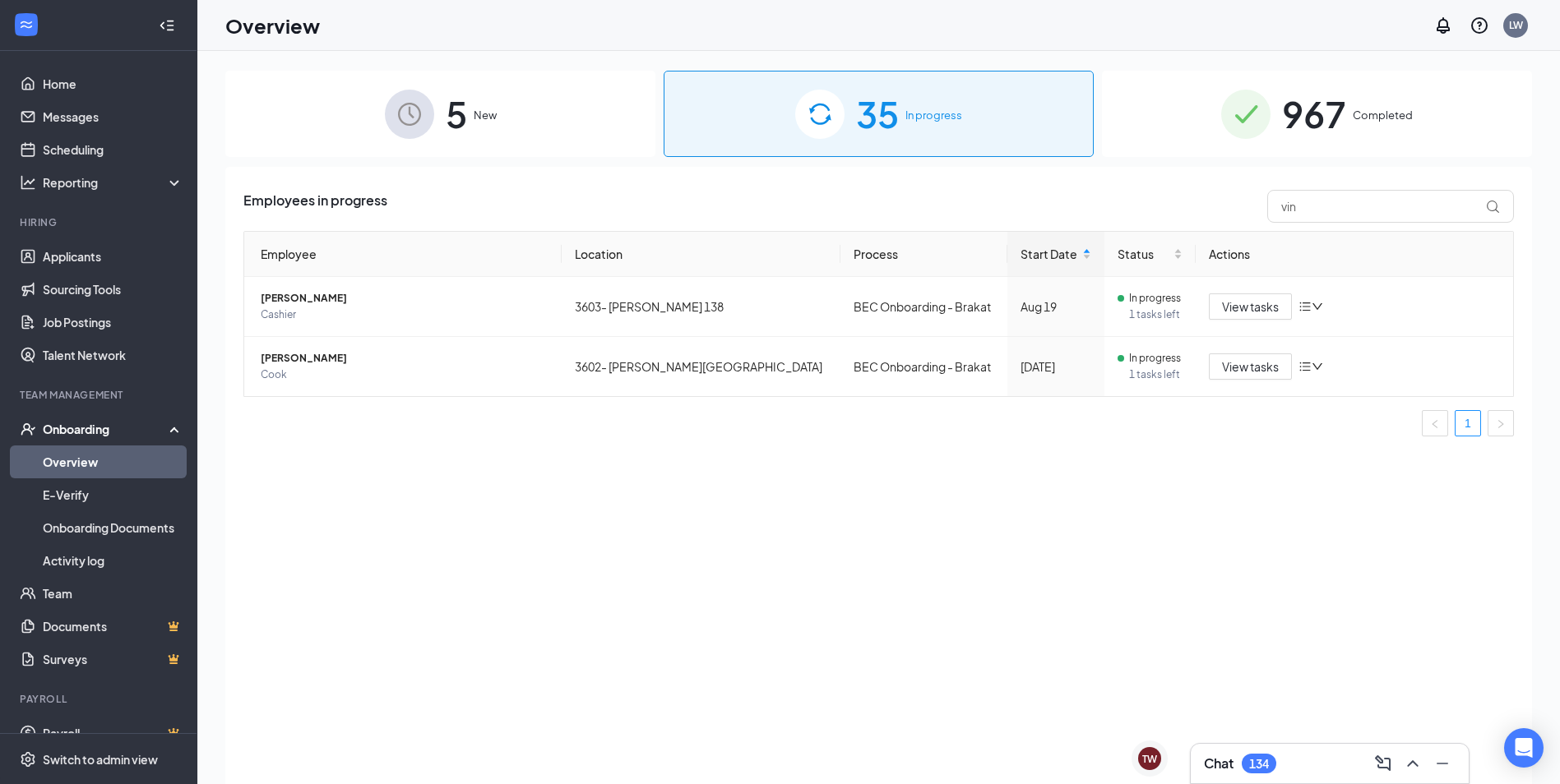
click at [583, 250] on th "Location" at bounding box center [701, 254] width 279 height 45
